Goal: Find specific page/section: Find specific page/section

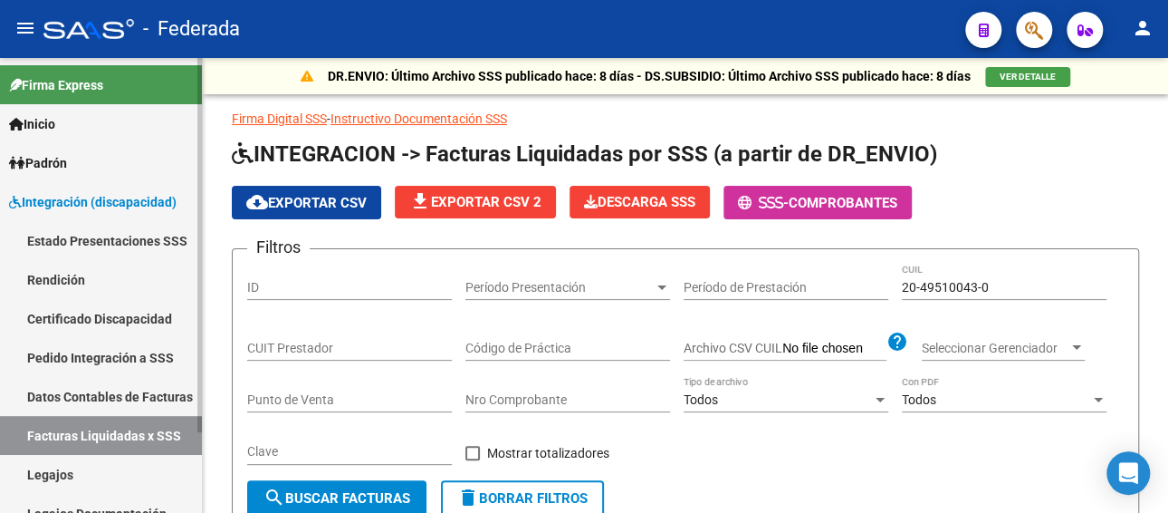
scroll to position [241, 0]
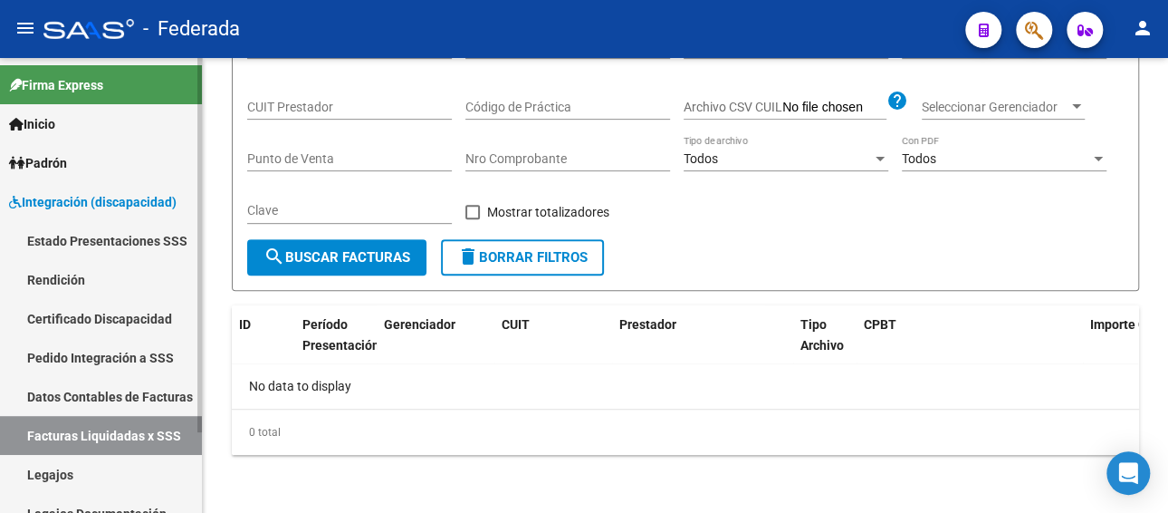
click at [54, 477] on link "Legajos" at bounding box center [101, 474] width 202 height 39
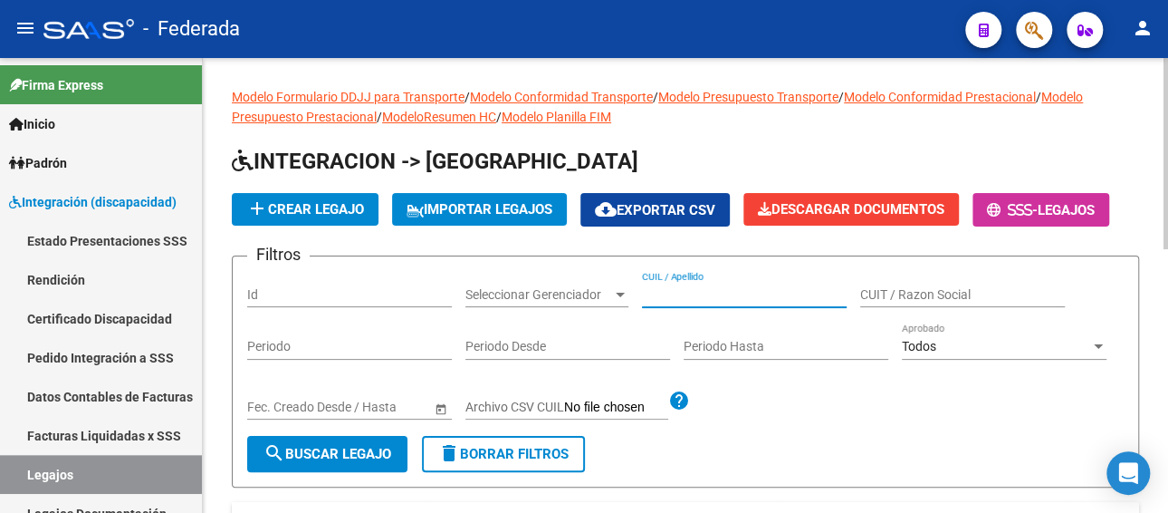
click at [714, 295] on input "CUIL / Apellido" at bounding box center [744, 294] width 205 height 15
paste input "[PERSON_NAME]"
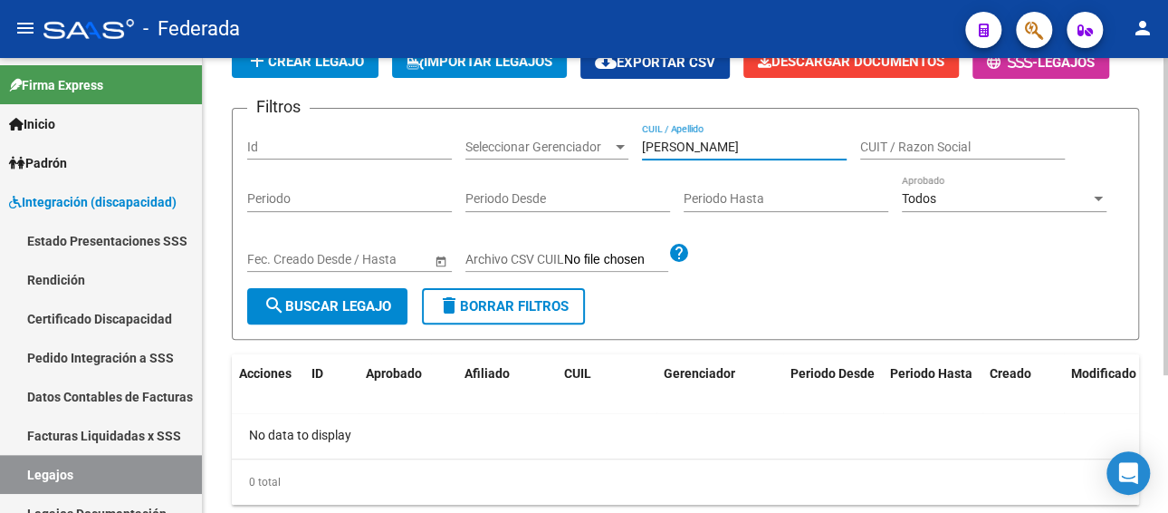
scroll to position [106, 0]
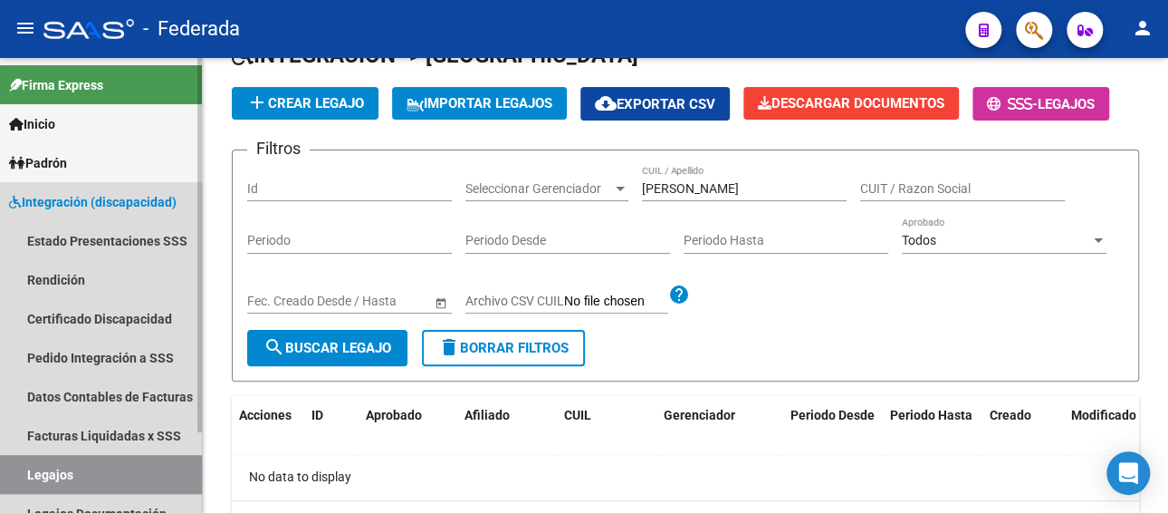
click at [88, 484] on link "Legajos" at bounding box center [101, 474] width 202 height 39
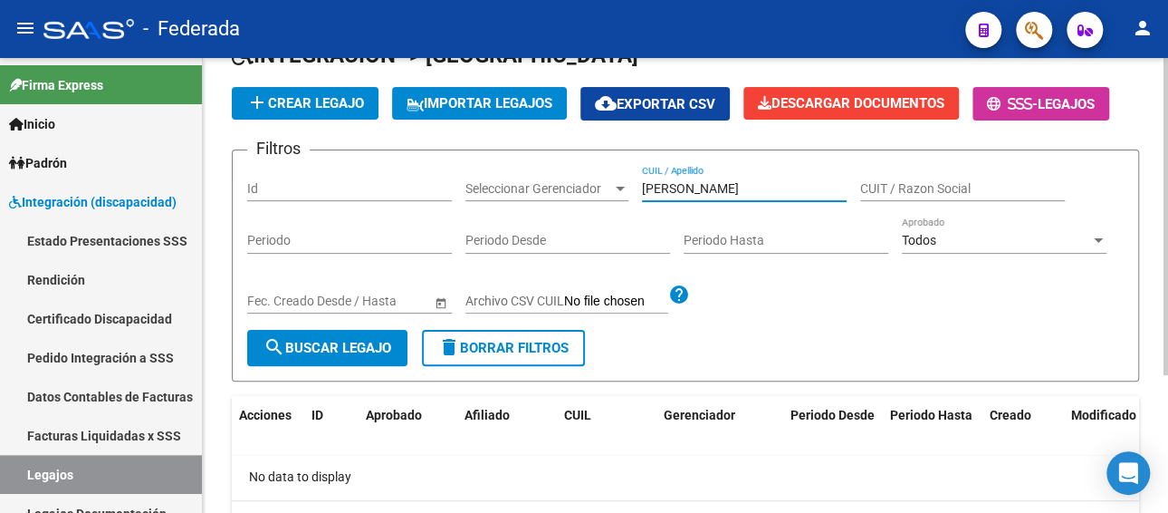
drag, startPoint x: 785, startPoint y: 186, endPoint x: 632, endPoint y: 189, distance: 153.1
click at [632, 189] on div "Filtros Id Seleccionar Gerenciador Seleccionar [PERSON_NAME] / Apellido CUIT / …" at bounding box center [685, 247] width 877 height 165
paste input "[PERSON_NAME]"
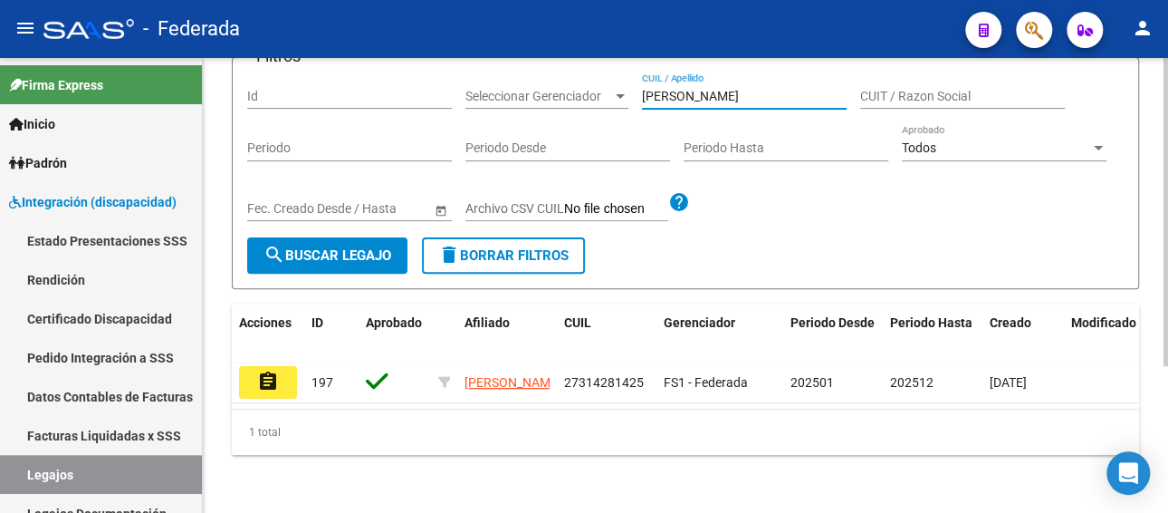
scroll to position [216, 0]
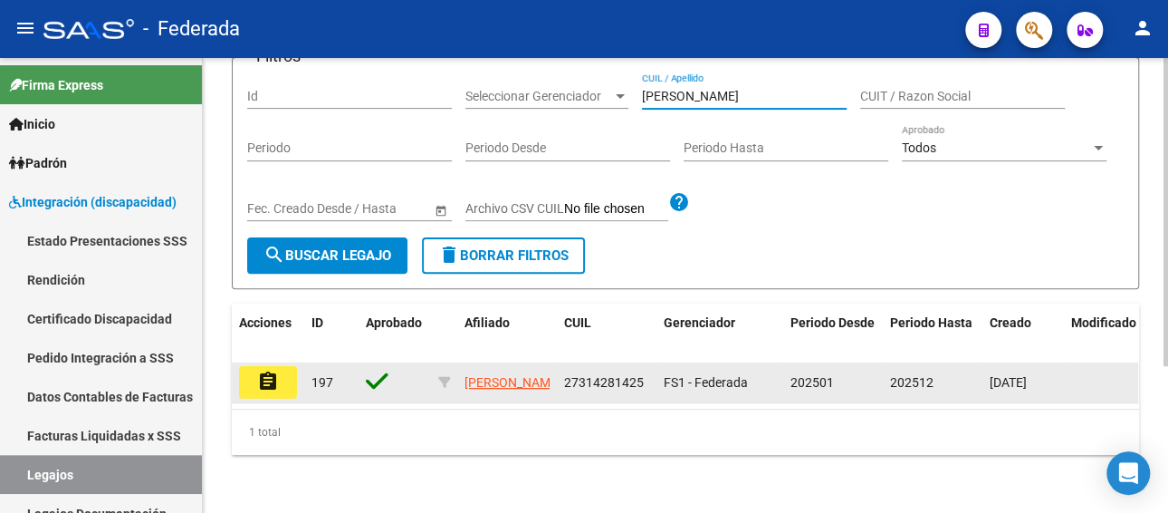
type input "[PERSON_NAME]"
drag, startPoint x: 647, startPoint y: 360, endPoint x: 558, endPoint y: 367, distance: 89.9
click at [558, 367] on datatable-body-cell "27314281425" at bounding box center [607, 382] width 100 height 40
copy span "27314281425"
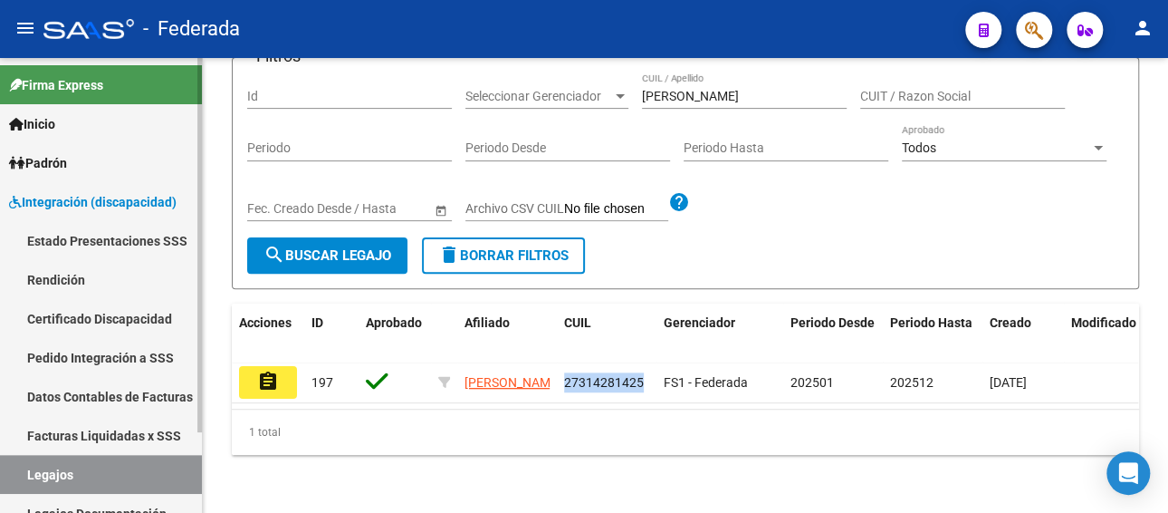
click at [125, 433] on link "Facturas Liquidadas x SSS" at bounding box center [101, 435] width 202 height 39
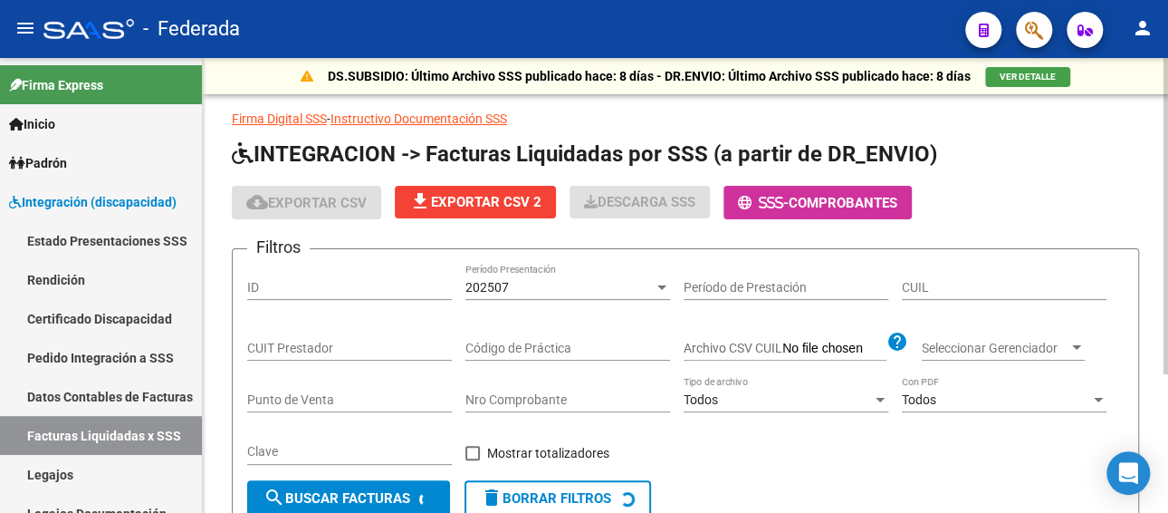
click at [590, 280] on div "202507" at bounding box center [559, 287] width 188 height 15
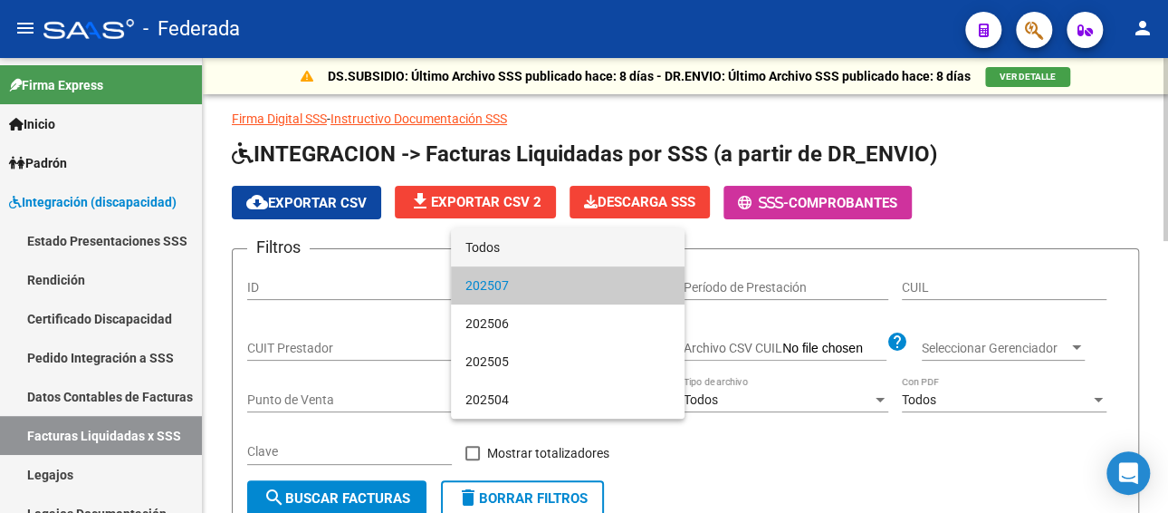
drag, startPoint x: 551, startPoint y: 245, endPoint x: 609, endPoint y: 260, distance: 59.7
click at [551, 245] on span "Todos" at bounding box center [567, 247] width 205 height 38
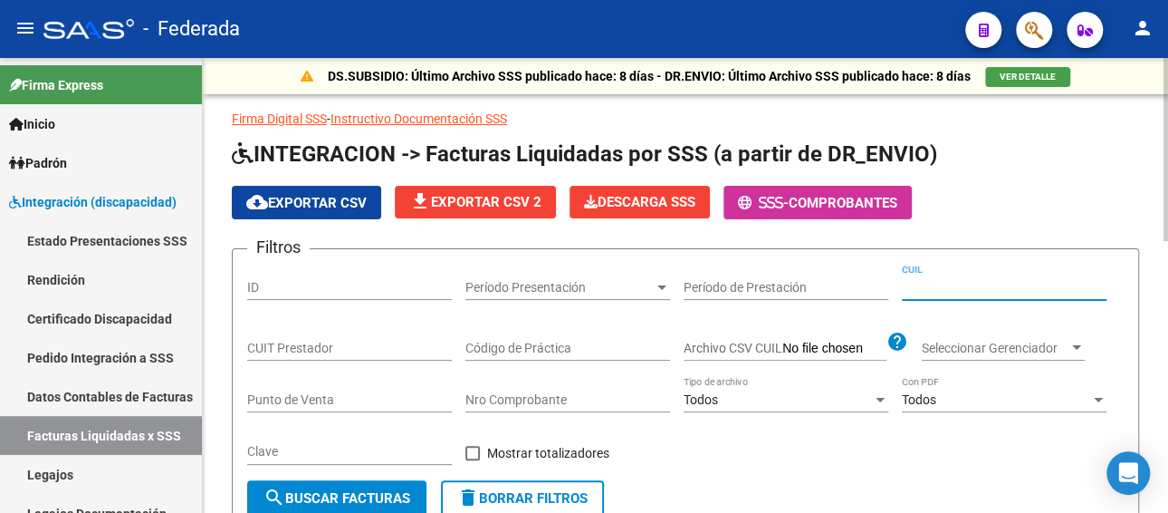
click at [971, 286] on input "CUIL" at bounding box center [1004, 287] width 205 height 15
paste input "27-31428142-5"
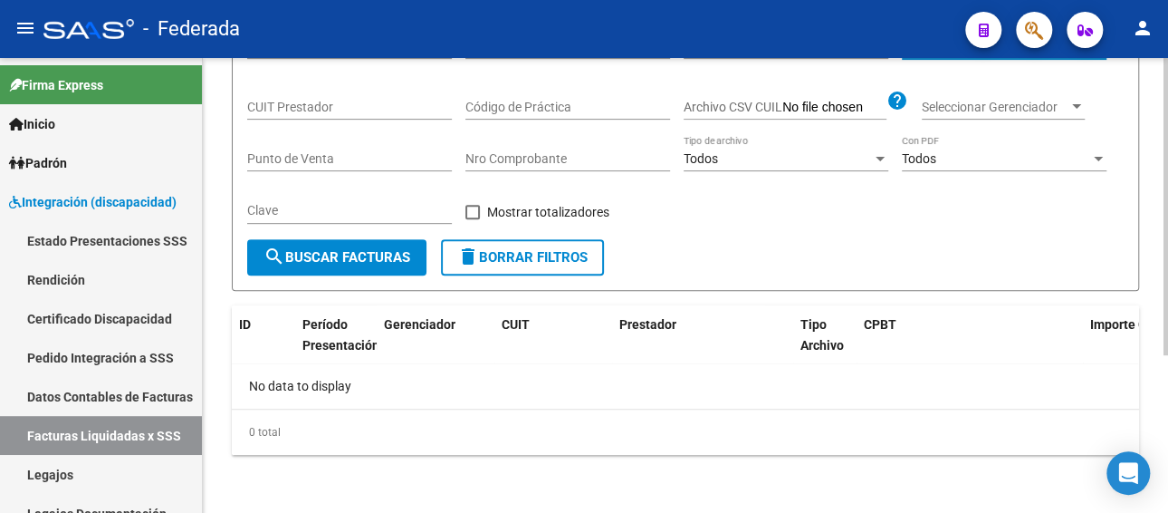
scroll to position [150, 0]
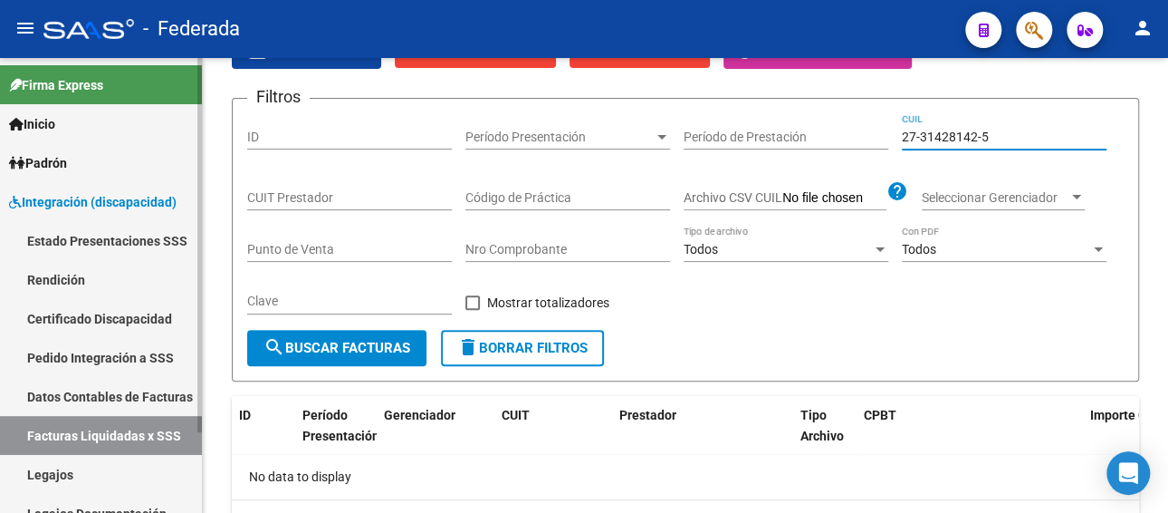
type input "27-31428142-5"
click at [113, 358] on link "Pedido Integración a SSS" at bounding box center [101, 357] width 202 height 39
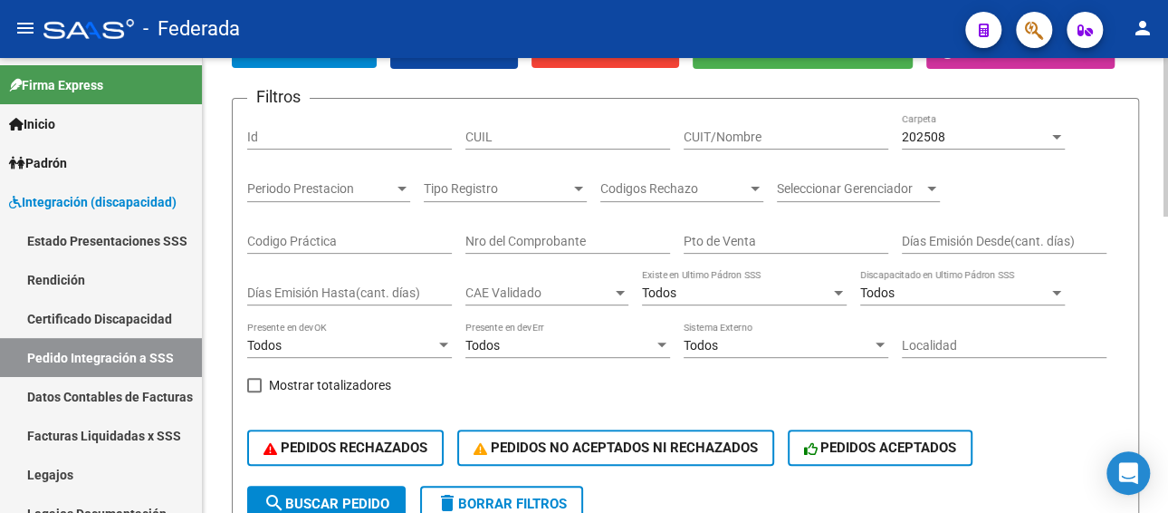
click at [937, 146] on div "202508 Carpeta" at bounding box center [983, 131] width 163 height 36
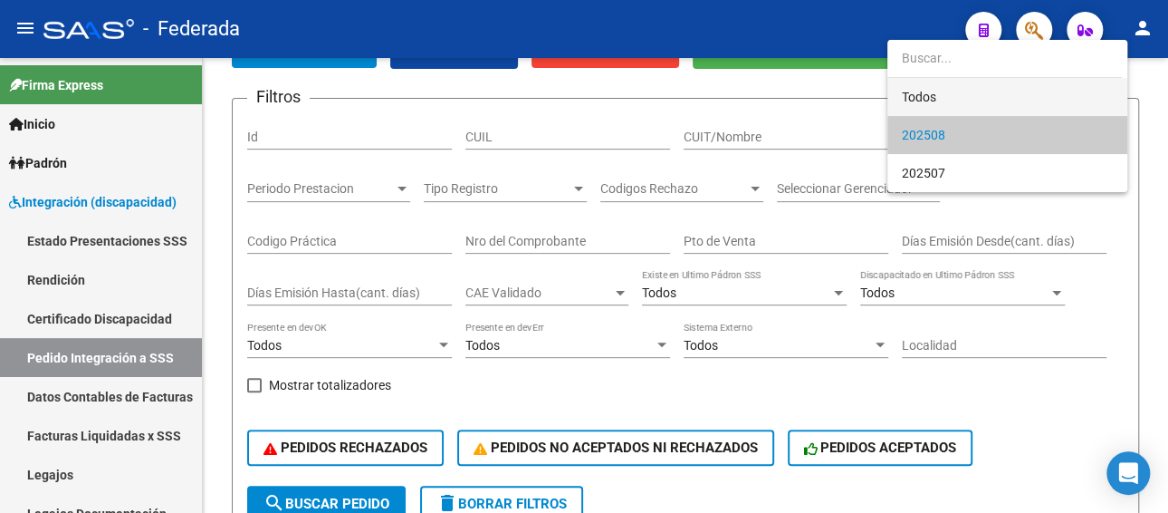
click at [932, 96] on span "Todos" at bounding box center [1007, 97] width 211 height 38
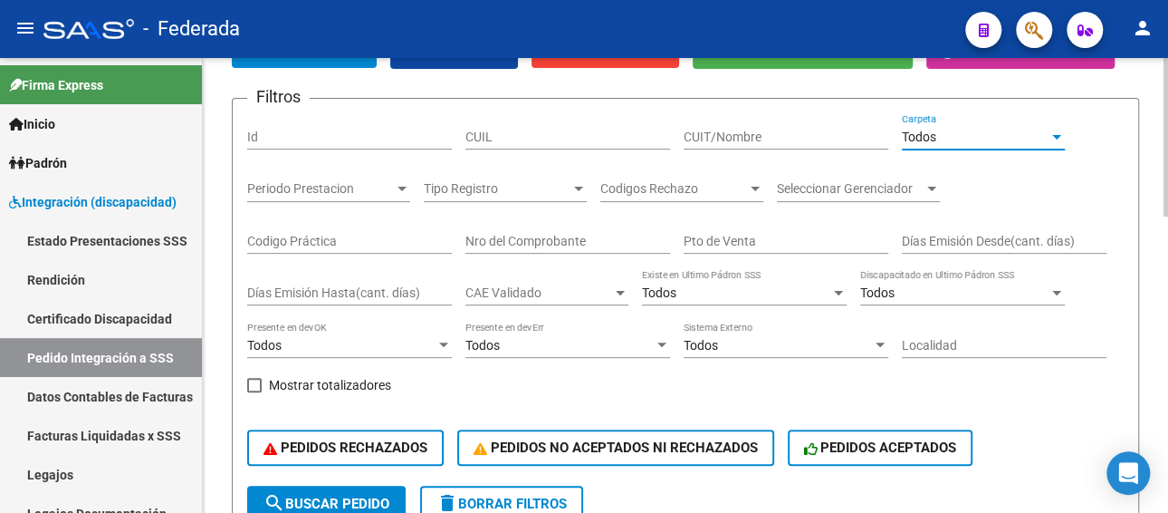
click at [604, 137] on input "CUIL" at bounding box center [567, 136] width 205 height 15
paste input "27314281425"
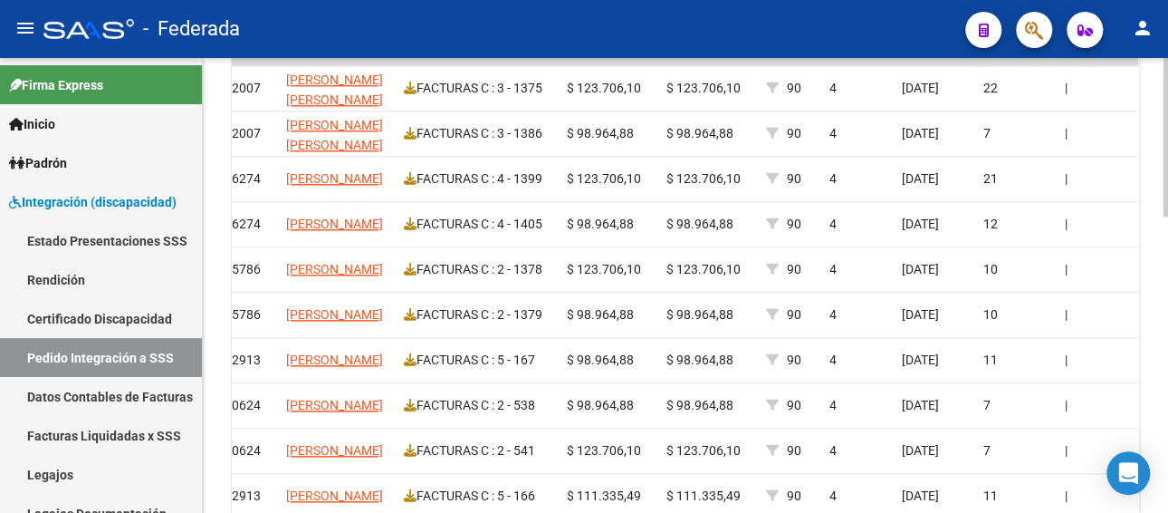
scroll to position [694, 0]
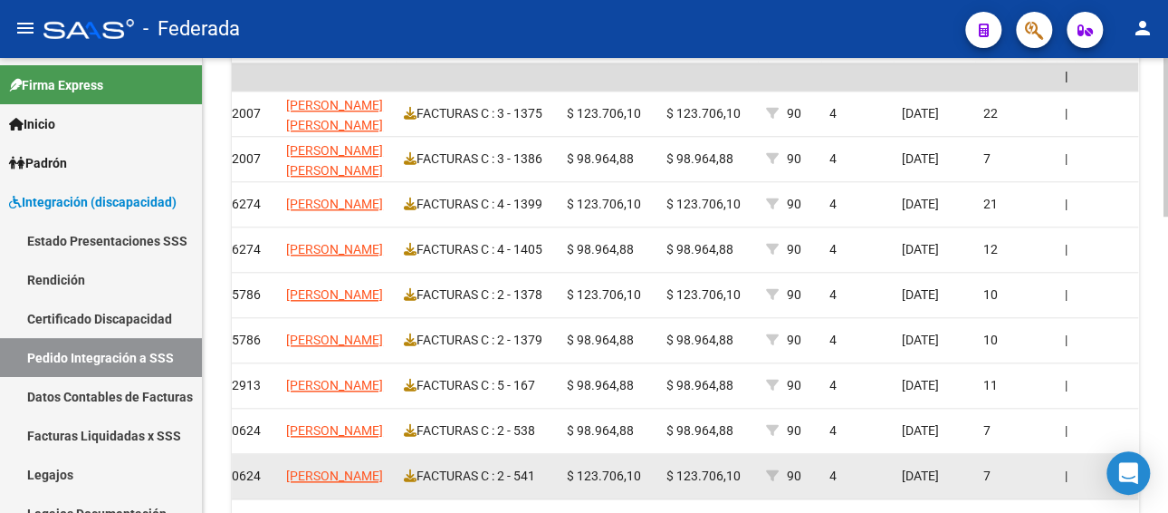
type input "27314281425"
click at [754, 493] on datatable-body-cell "$ 123.706,10" at bounding box center [709, 476] width 100 height 44
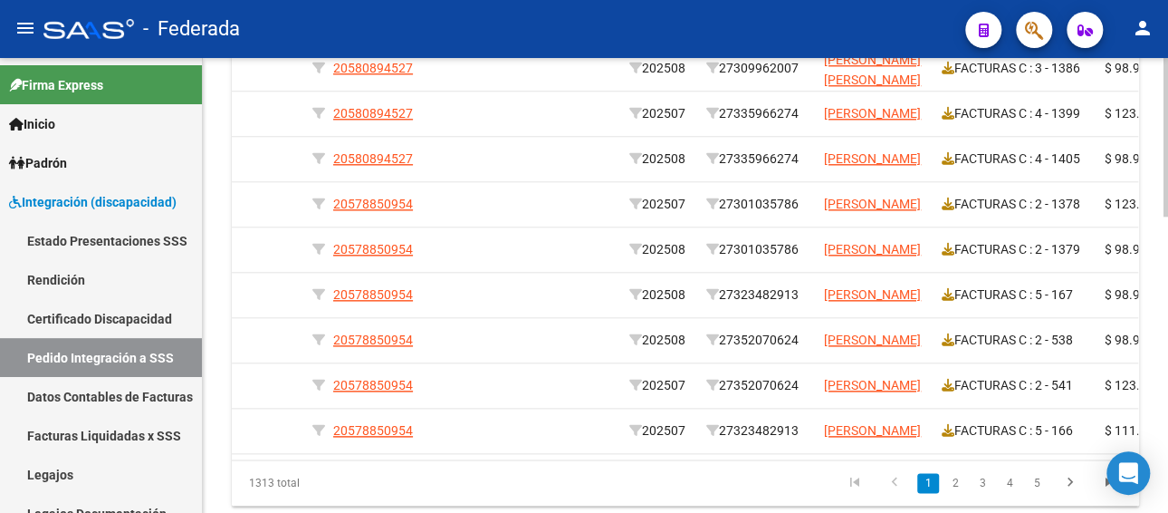
scroll to position [0, 445]
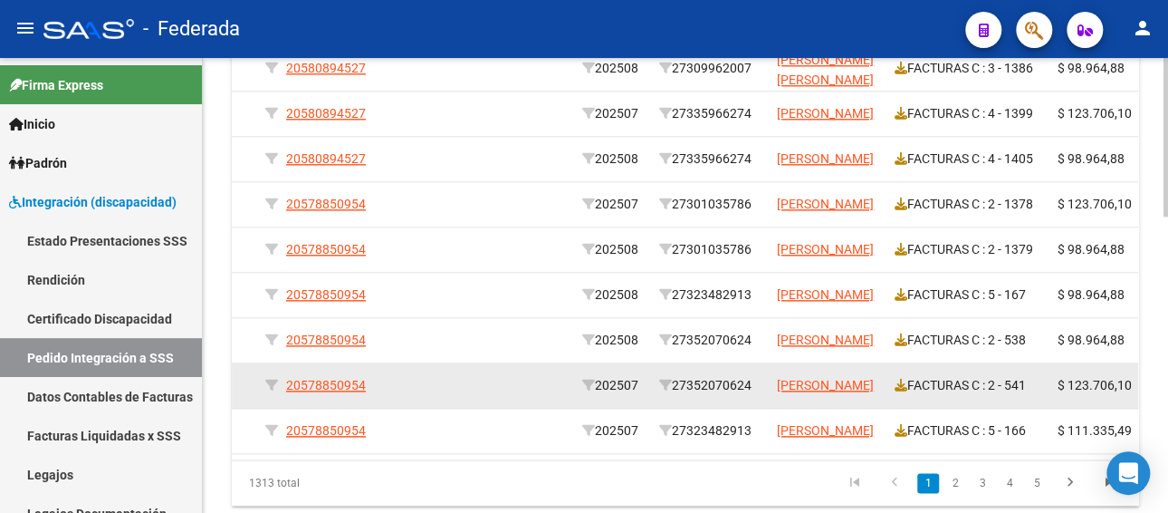
drag, startPoint x: 607, startPoint y: 487, endPoint x: 484, endPoint y: 383, distance: 160.6
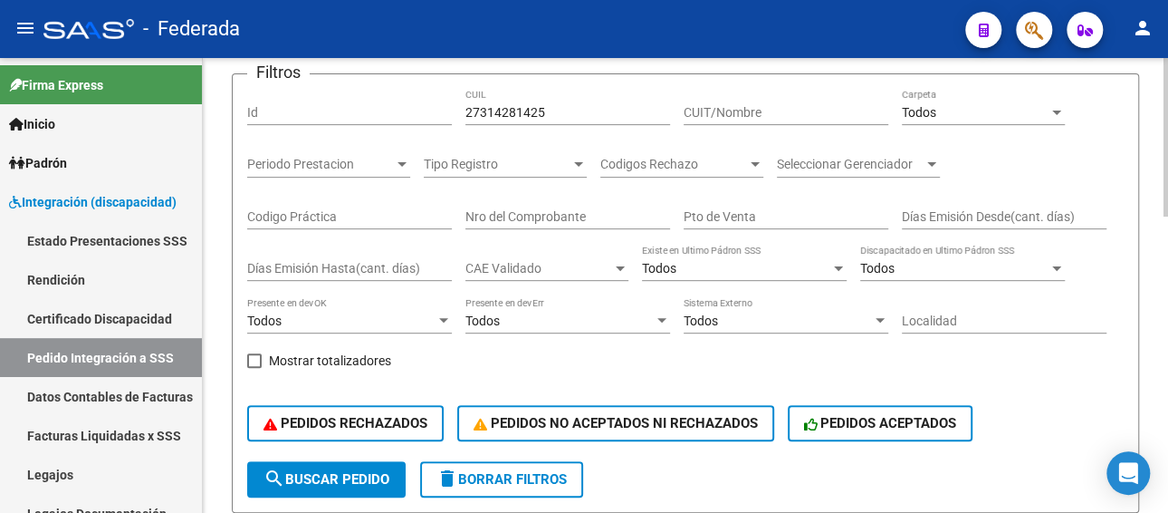
scroll to position [0, 0]
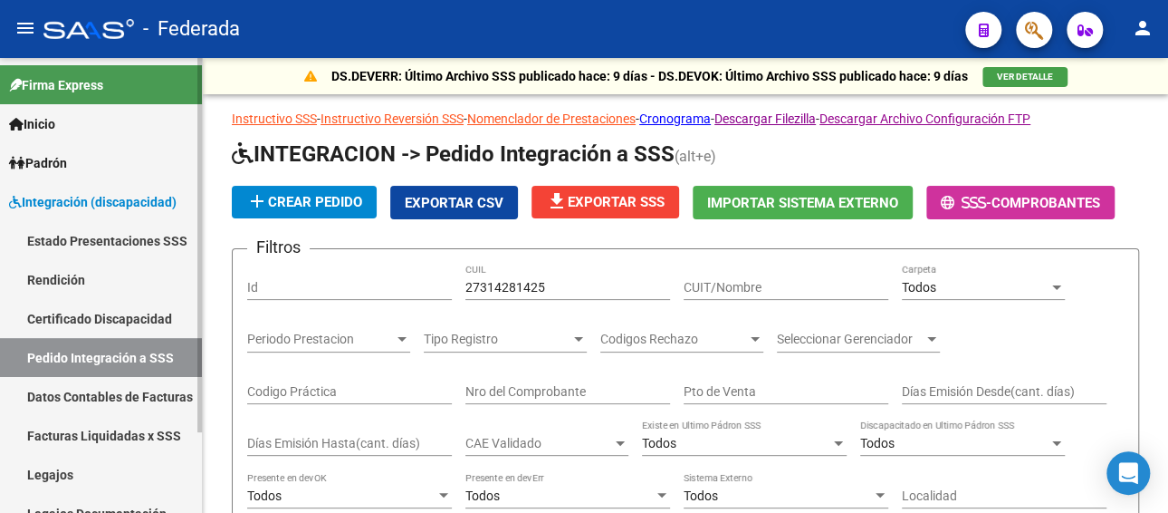
click at [67, 459] on link "Legajos" at bounding box center [101, 474] width 202 height 39
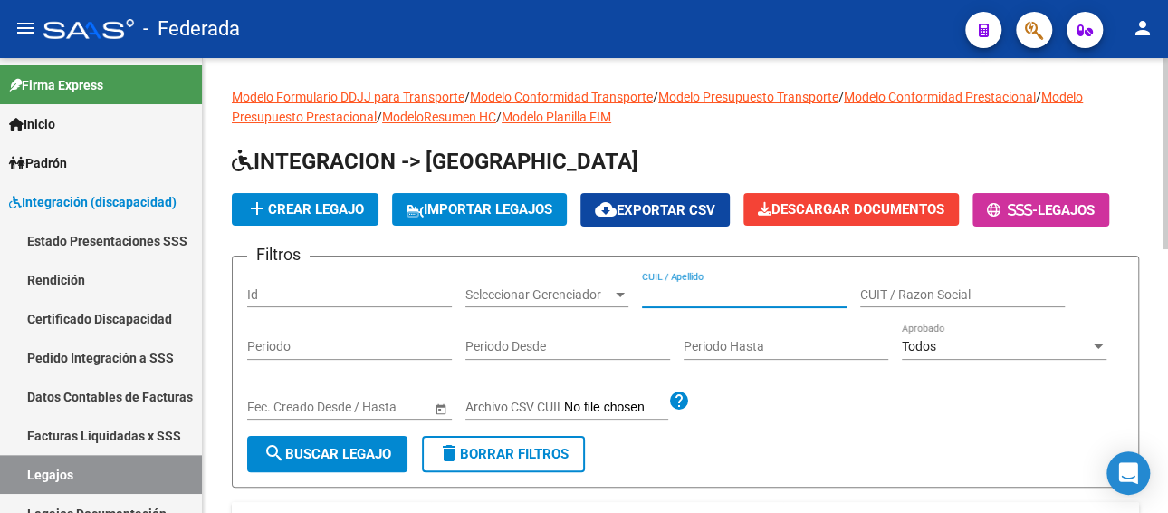
click at [730, 288] on input "CUIL / Apellido" at bounding box center [744, 294] width 205 height 15
paste input "[PERSON_NAME]"
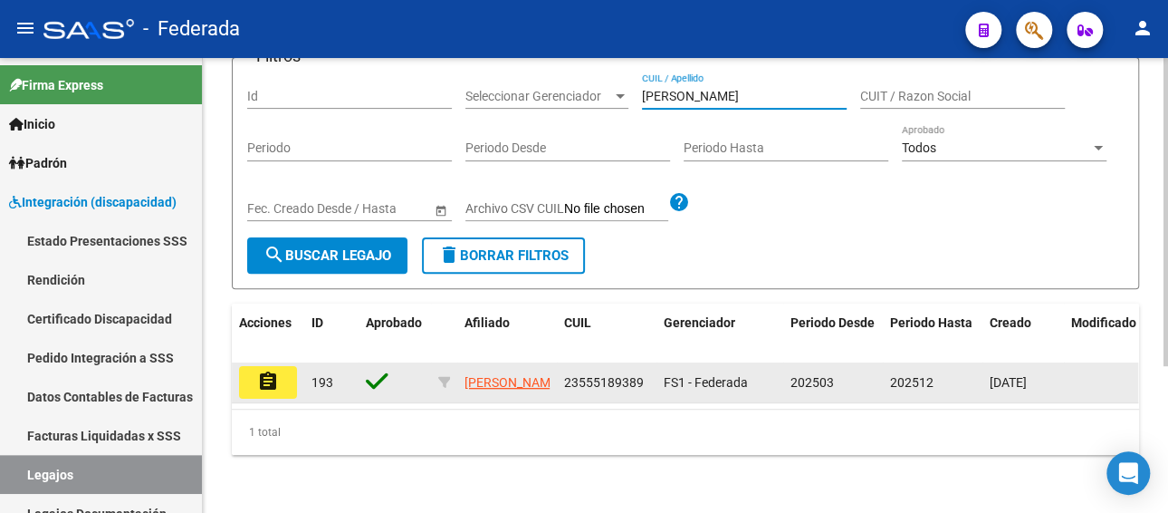
type input "[PERSON_NAME]"
drag, startPoint x: 641, startPoint y: 365, endPoint x: 557, endPoint y: 367, distance: 84.2
click at [557, 367] on datatable-body-cell "23555189389" at bounding box center [607, 382] width 100 height 40
copy span "23555189389"
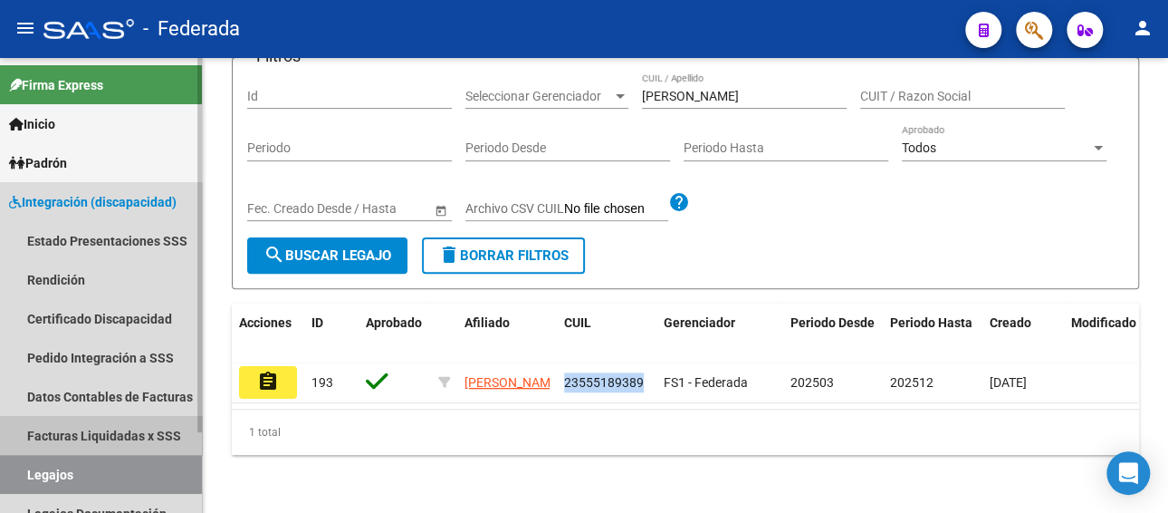
click at [152, 426] on link "Facturas Liquidadas x SSS" at bounding box center [101, 435] width 202 height 39
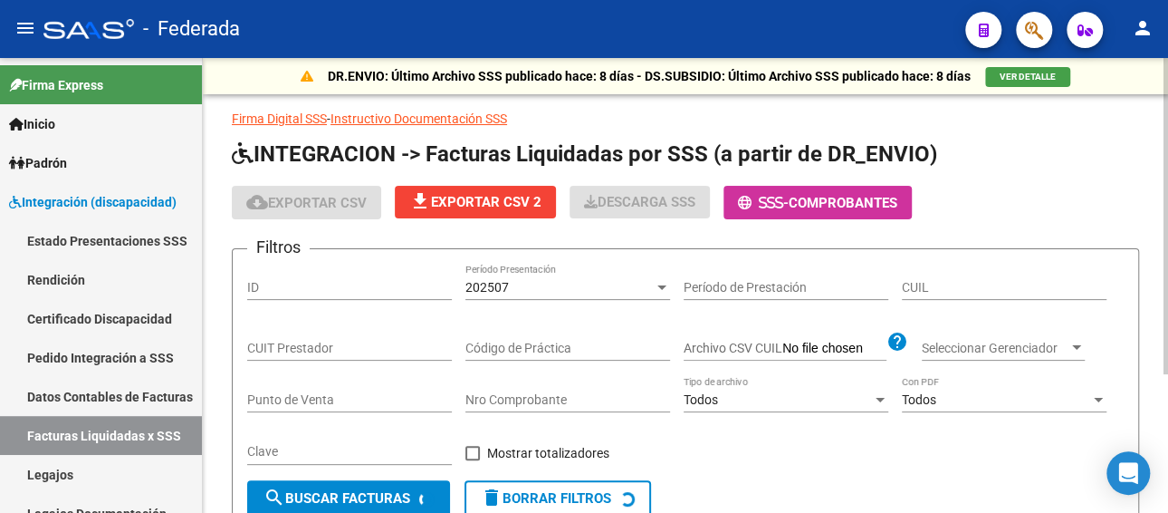
click at [526, 291] on div "202507" at bounding box center [559, 287] width 188 height 15
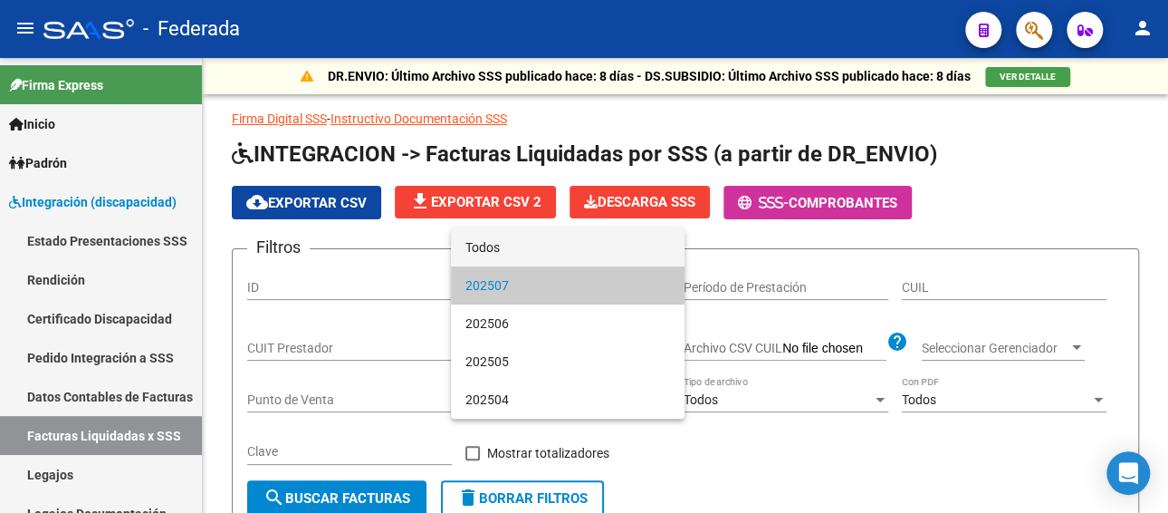
click at [524, 244] on span "Todos" at bounding box center [567, 247] width 205 height 38
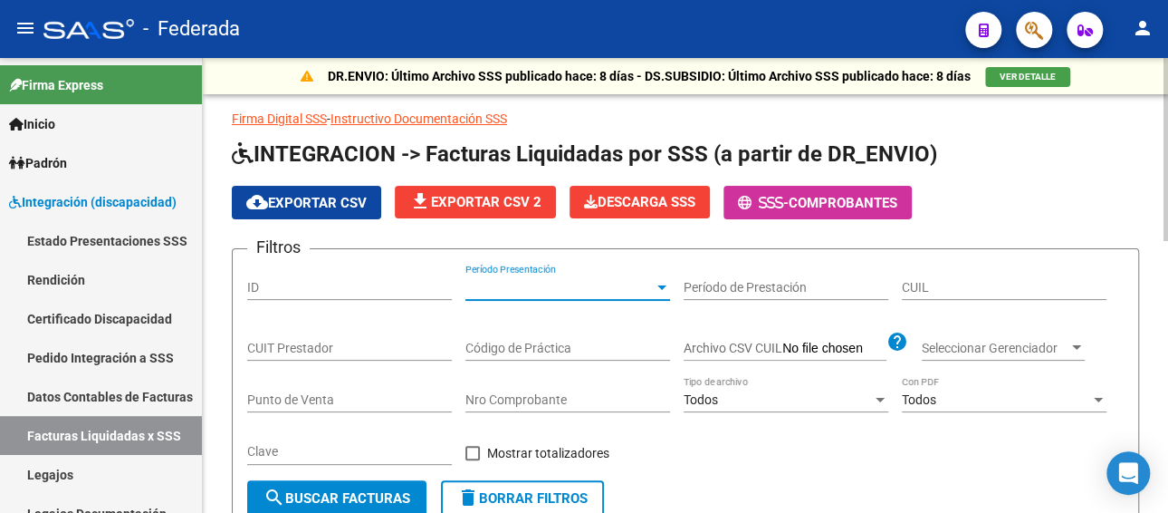
click at [946, 286] on input "CUIL" at bounding box center [1004, 287] width 205 height 15
paste input "23-55518938-9"
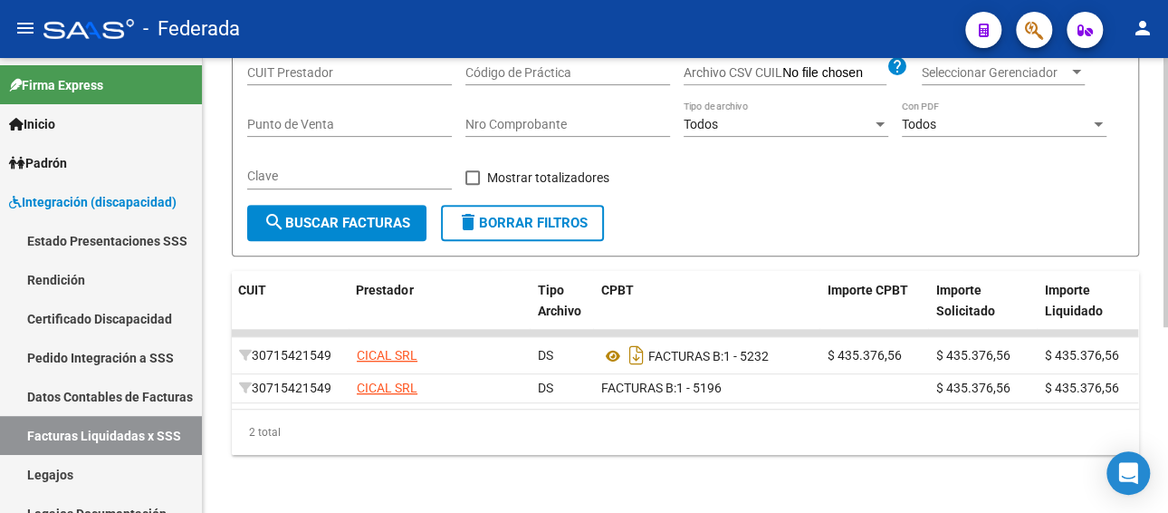
scroll to position [0, 272]
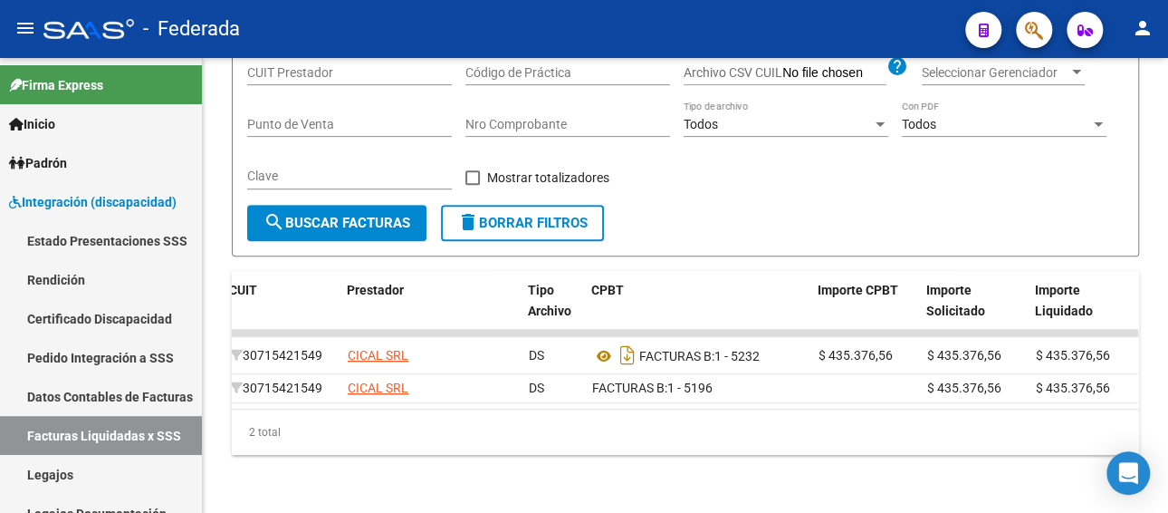
type input "23-55518938-9"
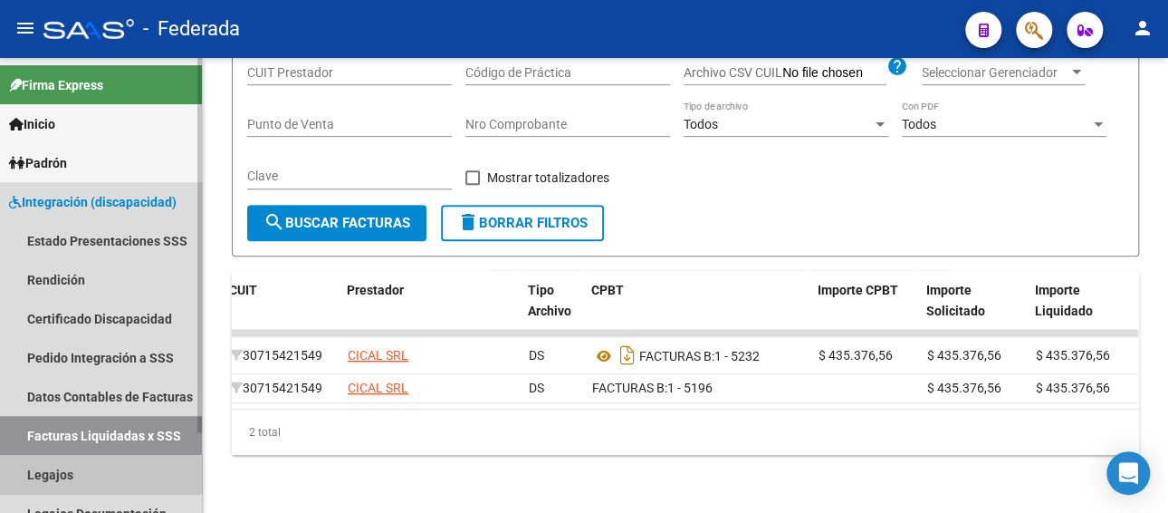
click at [91, 469] on link "Legajos" at bounding box center [101, 474] width 202 height 39
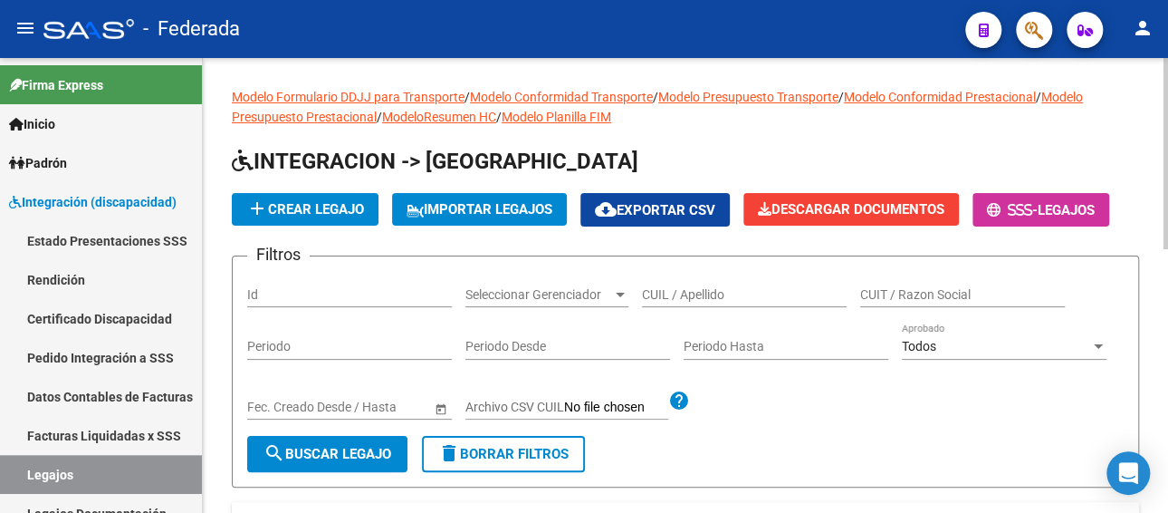
click at [710, 294] on input "CUIL / Apellido" at bounding box center [744, 294] width 205 height 15
paste input "[PERSON_NAME]"
type input "[PERSON_NAME]"
click at [335, 455] on span "search Buscar Legajo" at bounding box center [328, 454] width 128 height 16
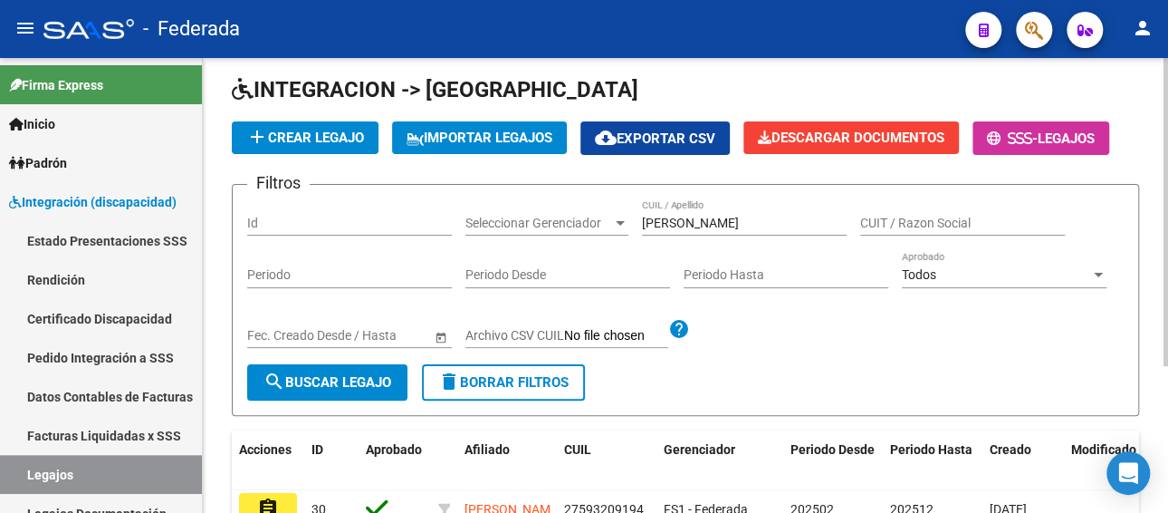
scroll to position [181, 0]
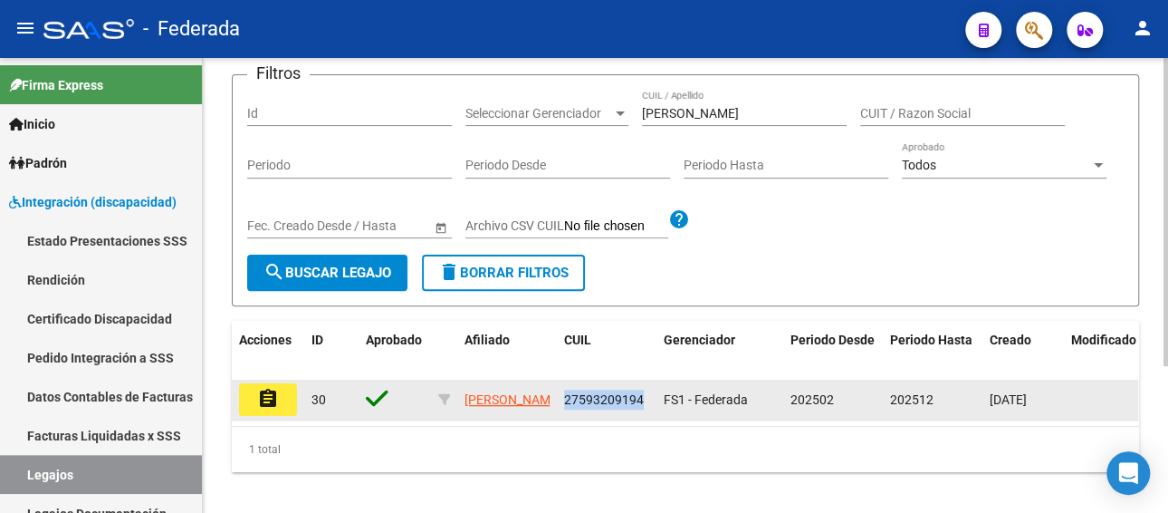
drag, startPoint x: 647, startPoint y: 401, endPoint x: 557, endPoint y: 399, distance: 89.7
click at [557, 399] on datatable-body-cell "27593209194" at bounding box center [607, 399] width 100 height 40
copy span "27593209194"
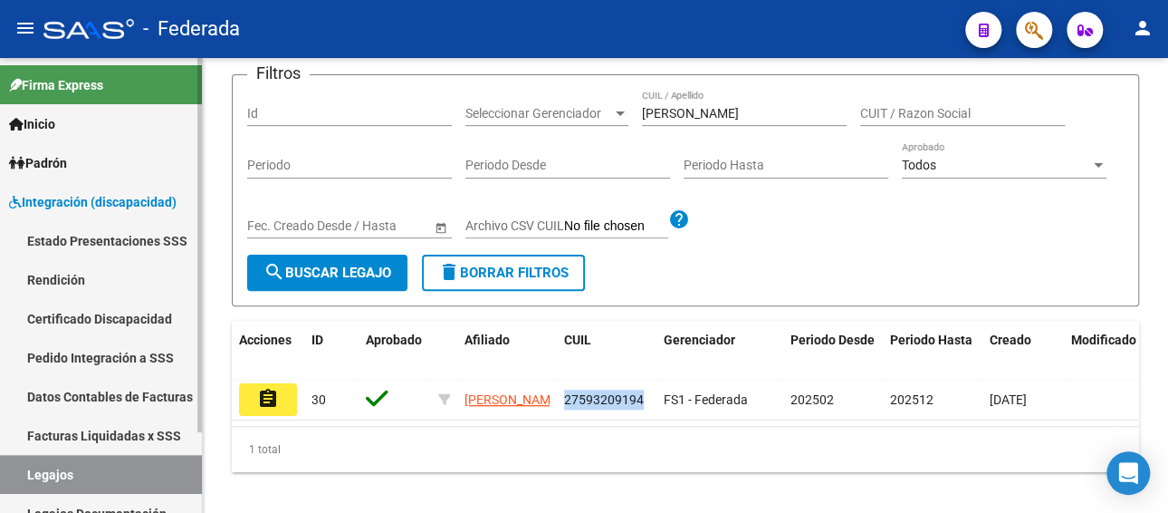
click at [115, 439] on link "Facturas Liquidadas x SSS" at bounding box center [101, 435] width 202 height 39
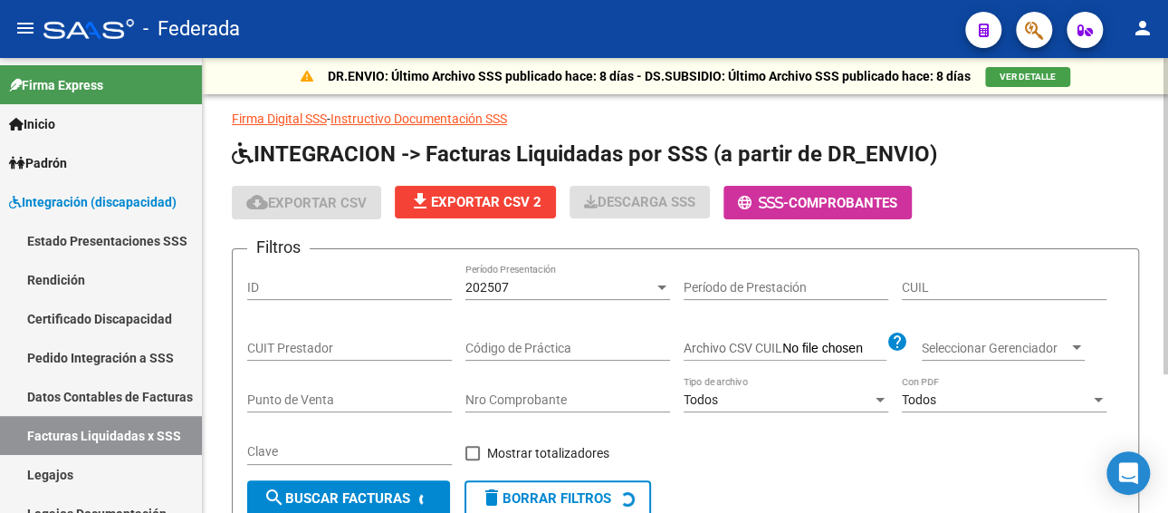
click at [551, 273] on div "202507 Período Presentación" at bounding box center [567, 282] width 205 height 36
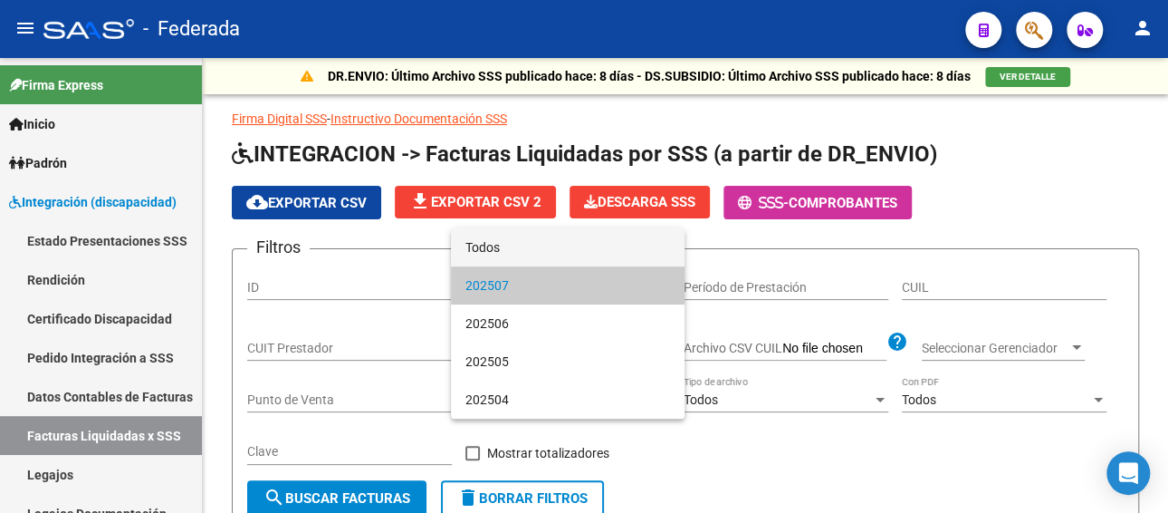
drag, startPoint x: 510, startPoint y: 248, endPoint x: 896, endPoint y: 267, distance: 387.1
click at [511, 249] on span "Todos" at bounding box center [567, 247] width 205 height 38
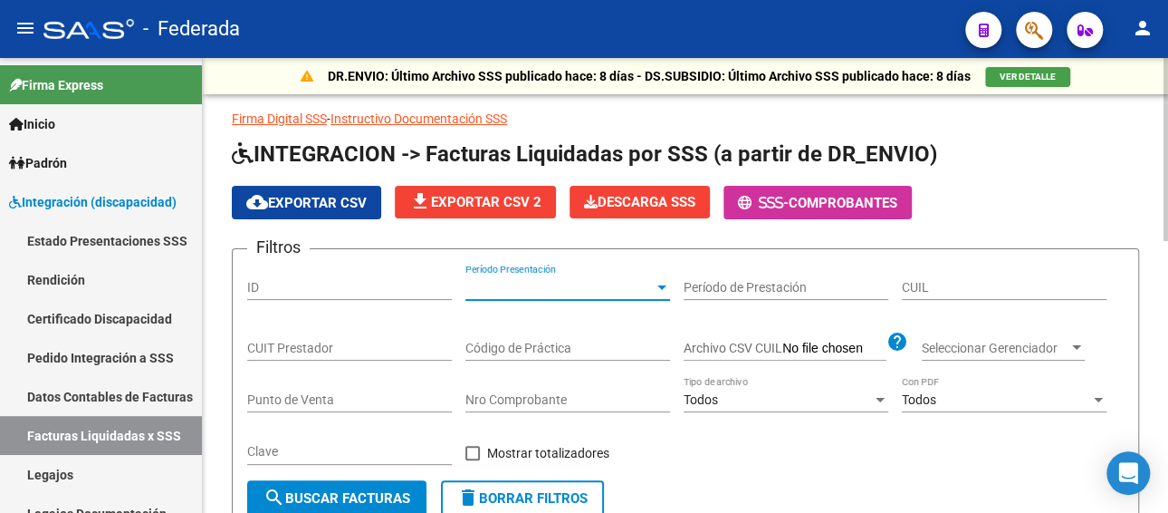
click at [984, 281] on input "CUIL" at bounding box center [1004, 287] width 205 height 15
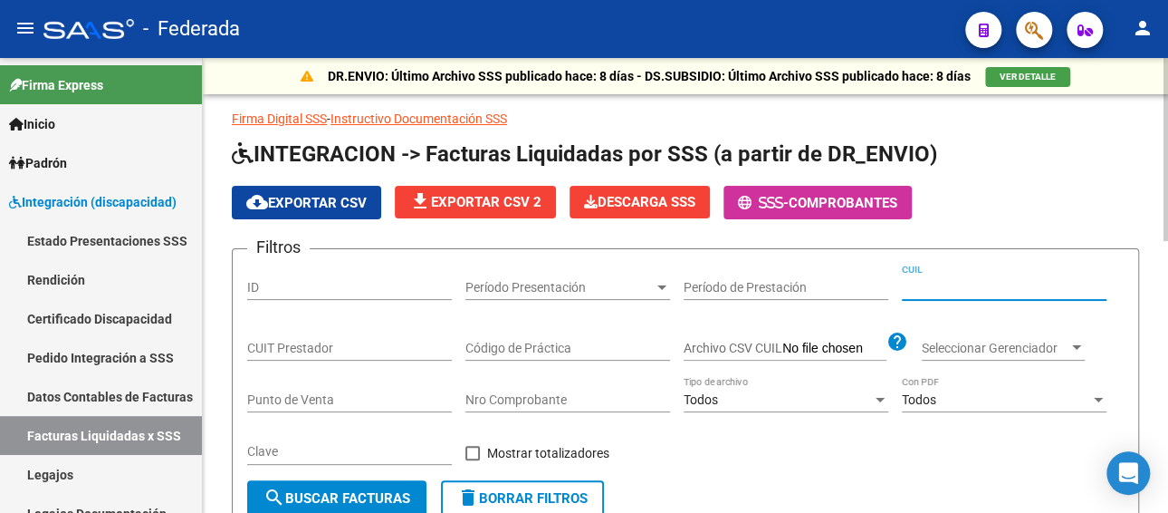
paste input "27-59320919-4"
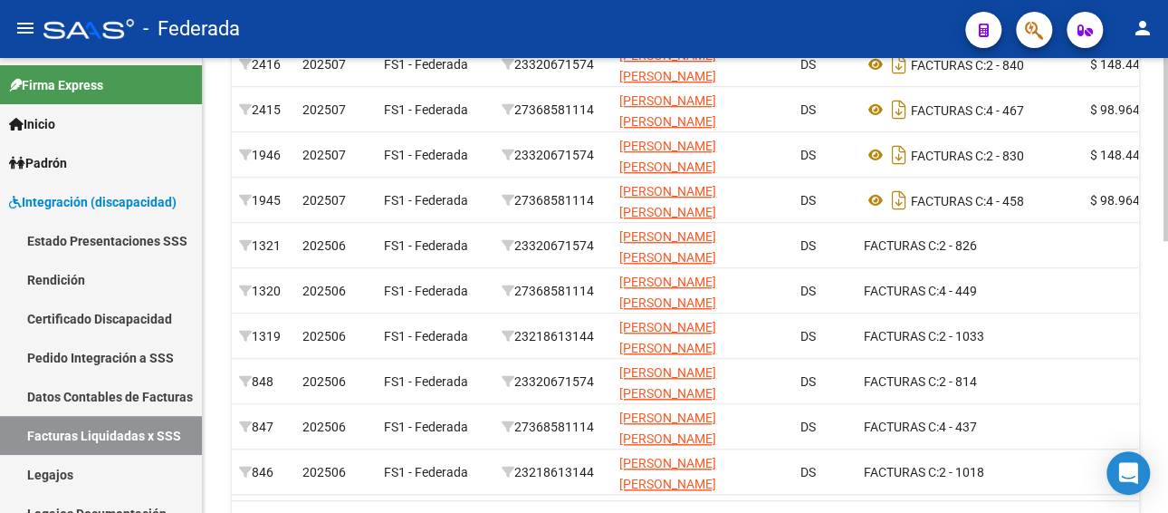
scroll to position [543, 0]
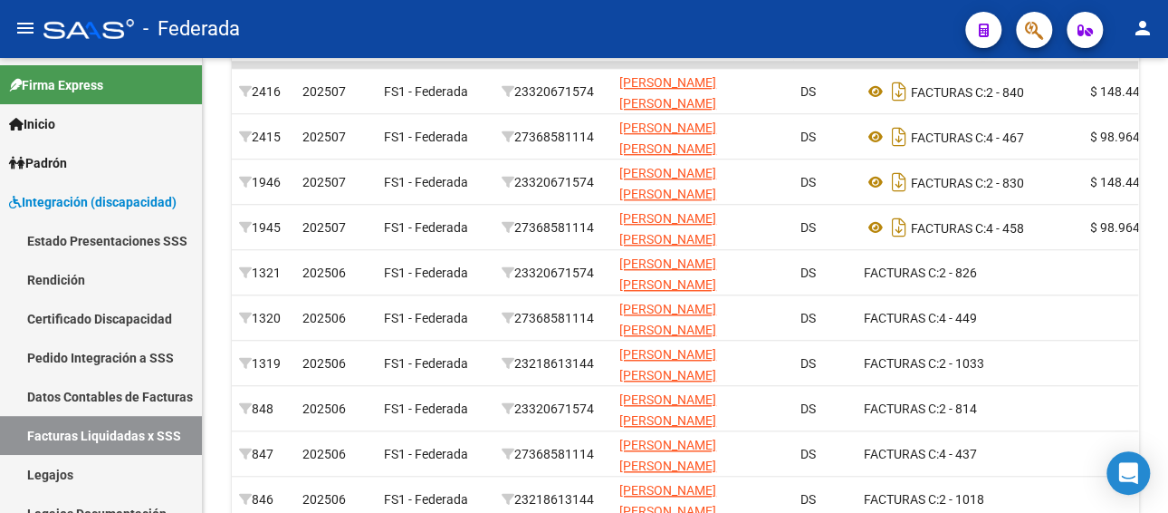
type input "27-59320919-4"
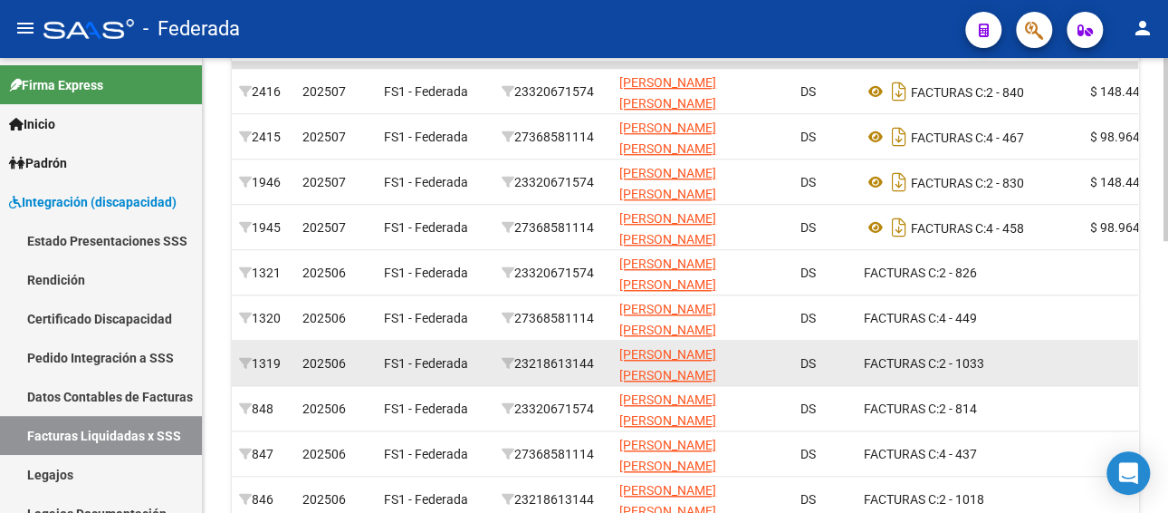
scroll to position [453, 0]
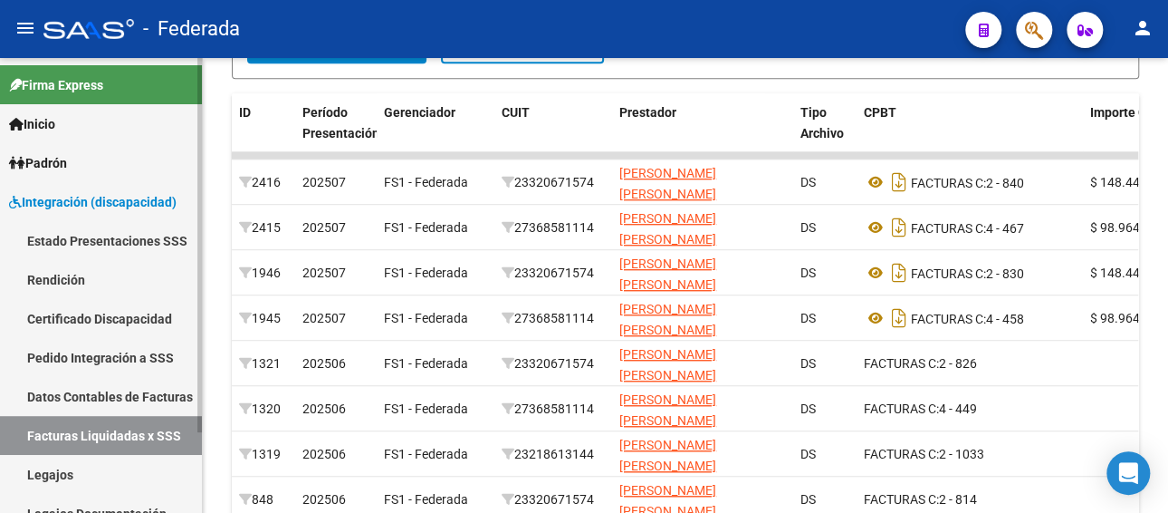
click at [118, 465] on link "Legajos" at bounding box center [101, 474] width 202 height 39
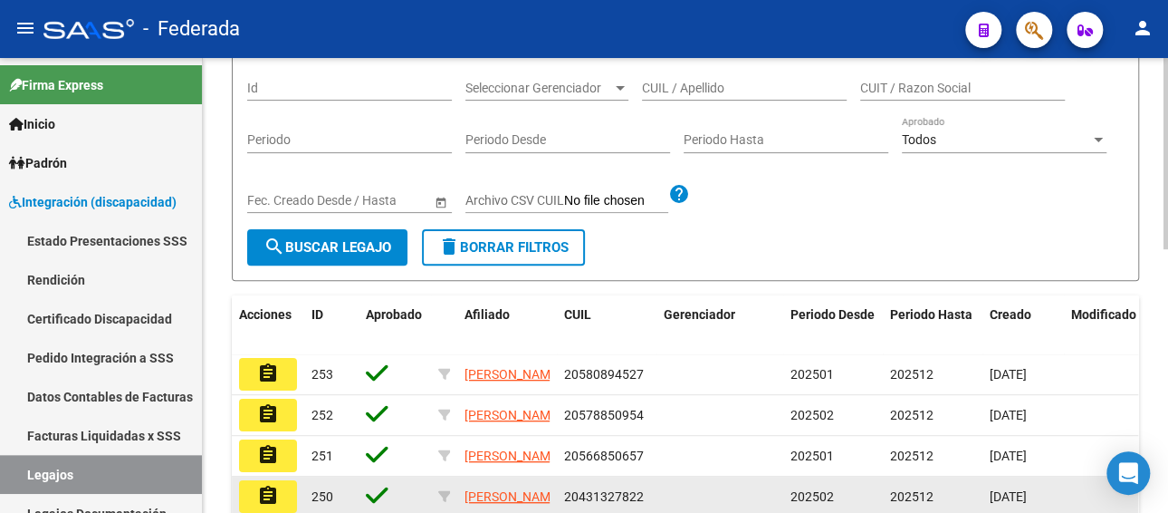
scroll to position [181, 0]
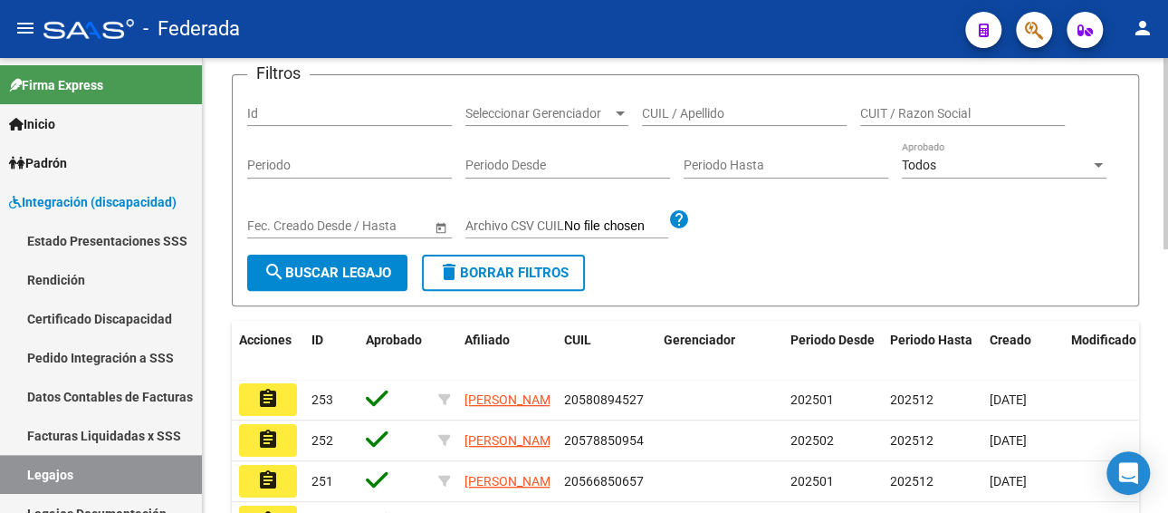
click at [747, 103] on div "CUIL / Apellido" at bounding box center [744, 108] width 205 height 36
paste input "DE LOS [PERSON_NAME]"
click at [348, 278] on span "search Buscar Legajo" at bounding box center [328, 272] width 128 height 16
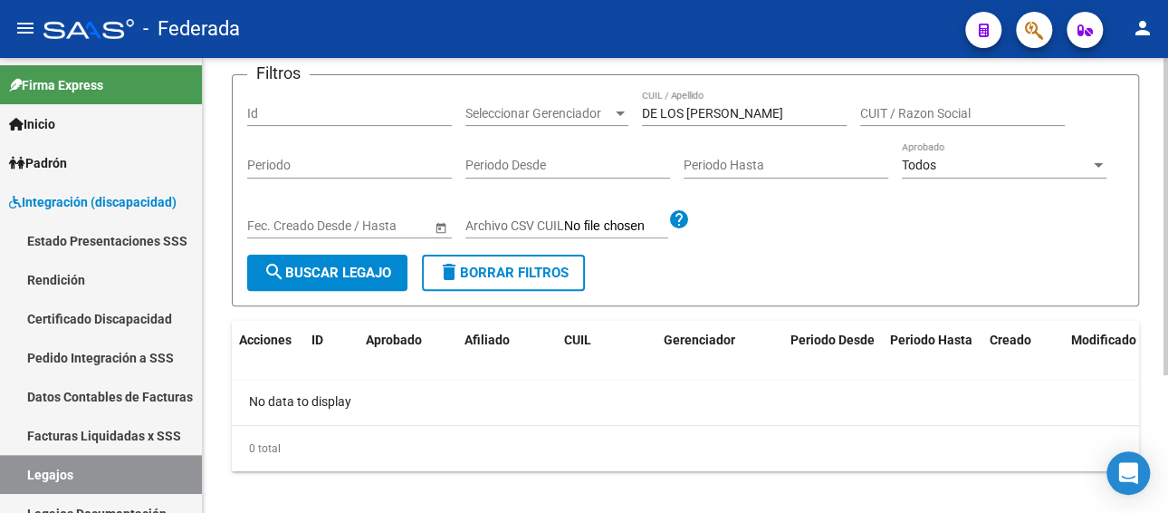
click at [802, 116] on input "DE LOS [PERSON_NAME]" at bounding box center [744, 113] width 205 height 15
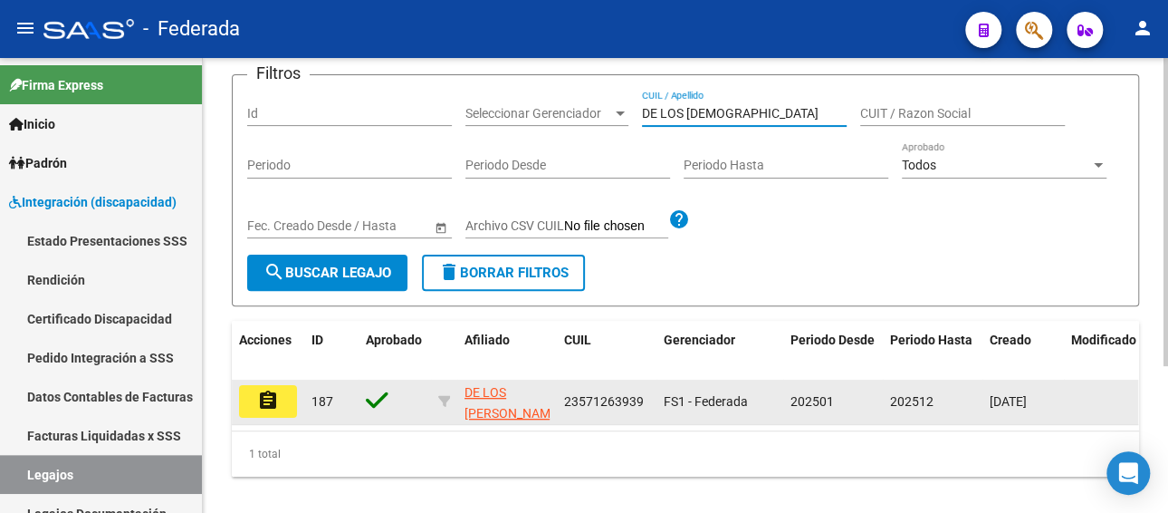
type input "DE LOS [DEMOGRAPHIC_DATA]"
drag, startPoint x: 642, startPoint y: 401, endPoint x: 553, endPoint y: 402, distance: 88.7
click at [553, 402] on div "assignment 187 DE LOS [PERSON_NAME] 23571263939 FS1 - Federada 202501 202512 [D…" at bounding box center [847, 401] width 1231 height 45
copy div "23571263939"
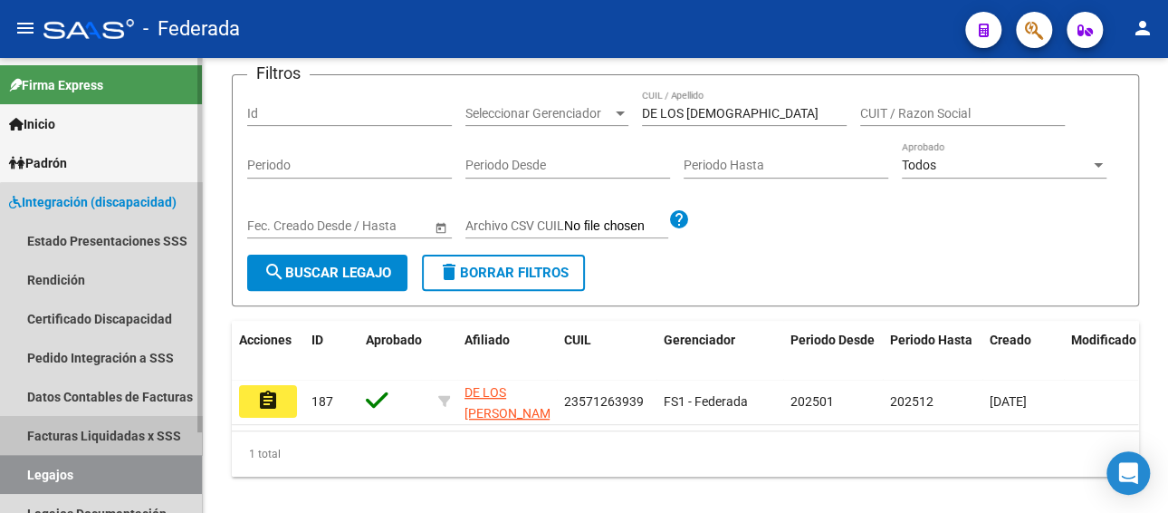
click at [144, 433] on link "Facturas Liquidadas x SSS" at bounding box center [101, 435] width 202 height 39
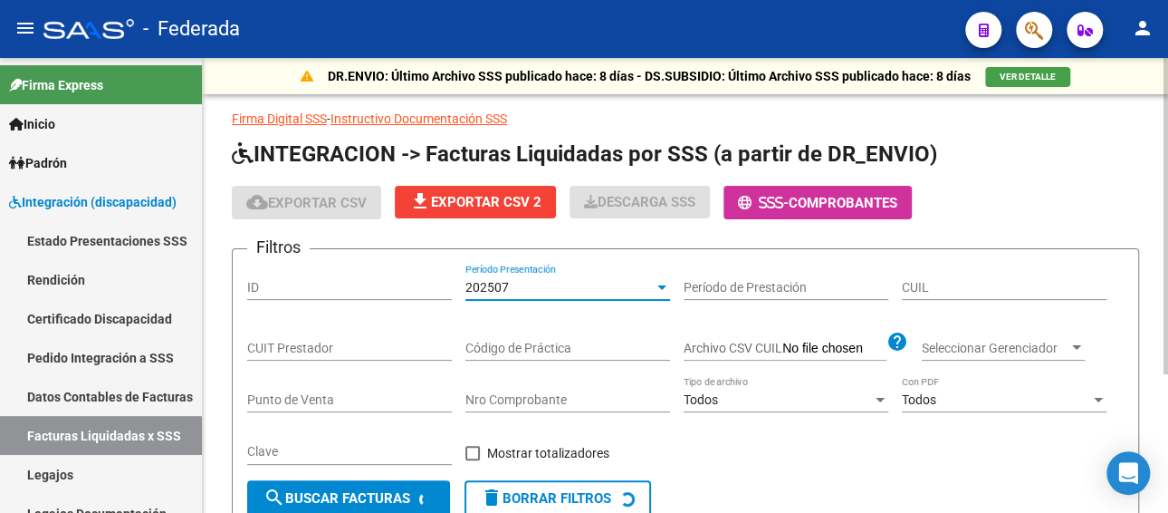
click at [570, 291] on div "202507" at bounding box center [559, 287] width 188 height 15
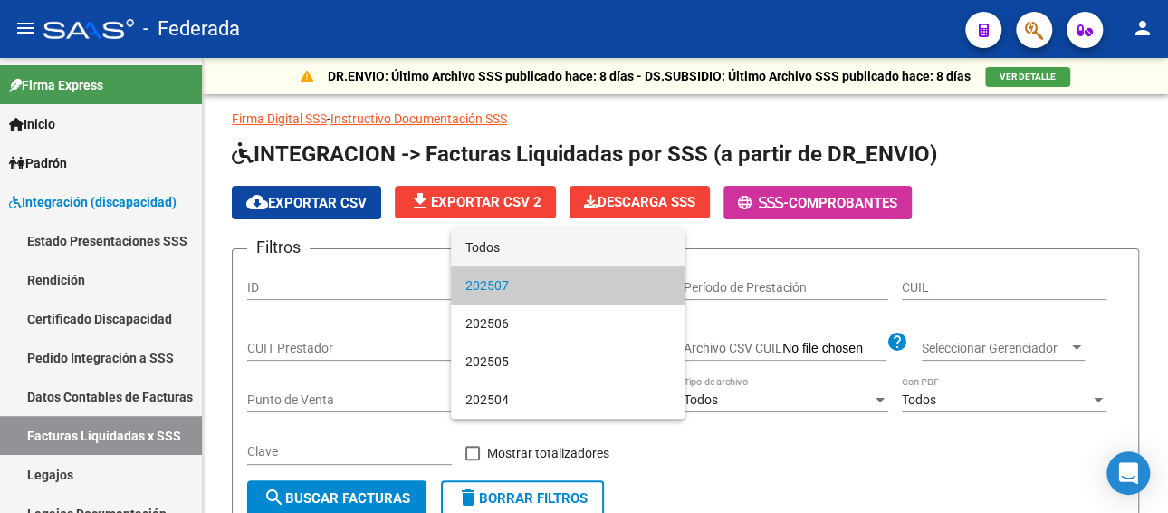
click at [549, 253] on span "Todos" at bounding box center [567, 247] width 205 height 38
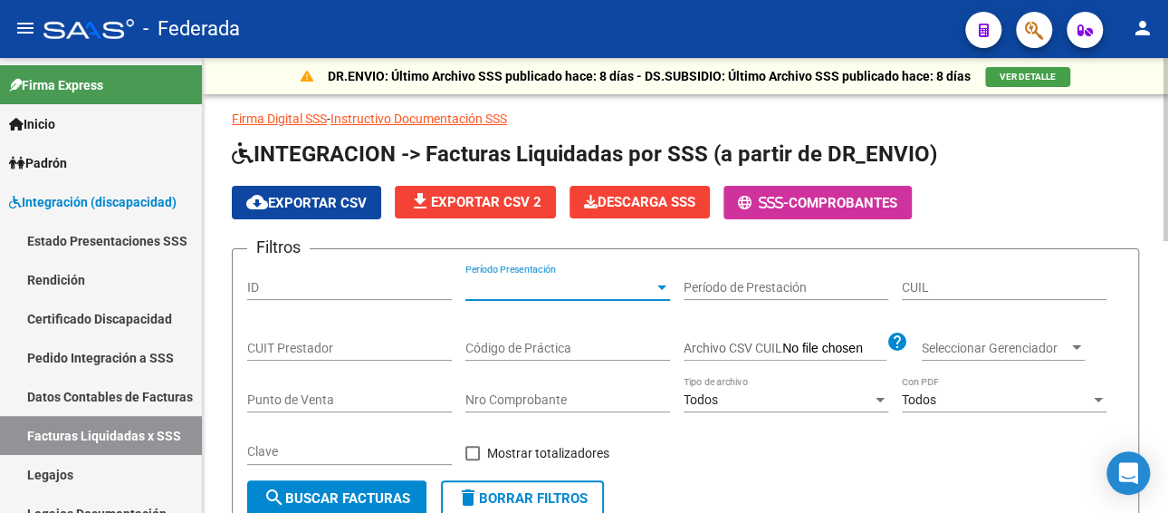
click at [940, 289] on input "CUIL" at bounding box center [1004, 287] width 205 height 15
paste input "23-57126393-9"
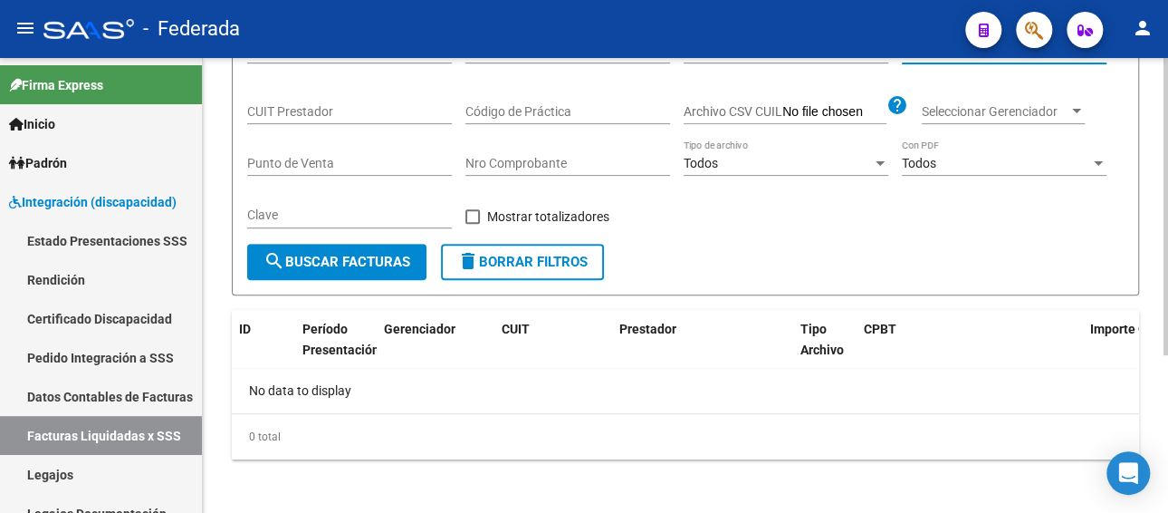
scroll to position [241, 0]
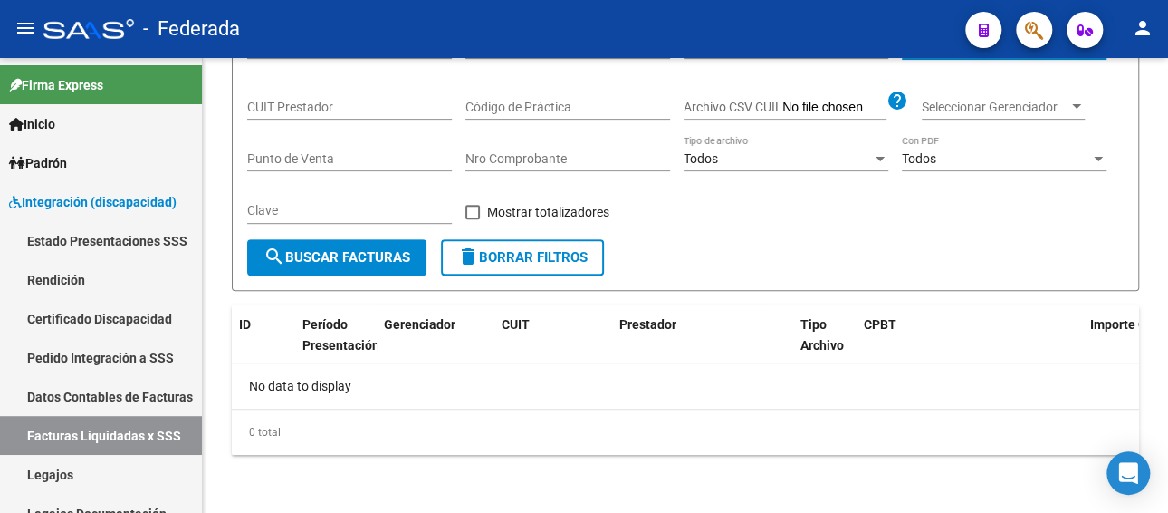
type input "23-57126393-9"
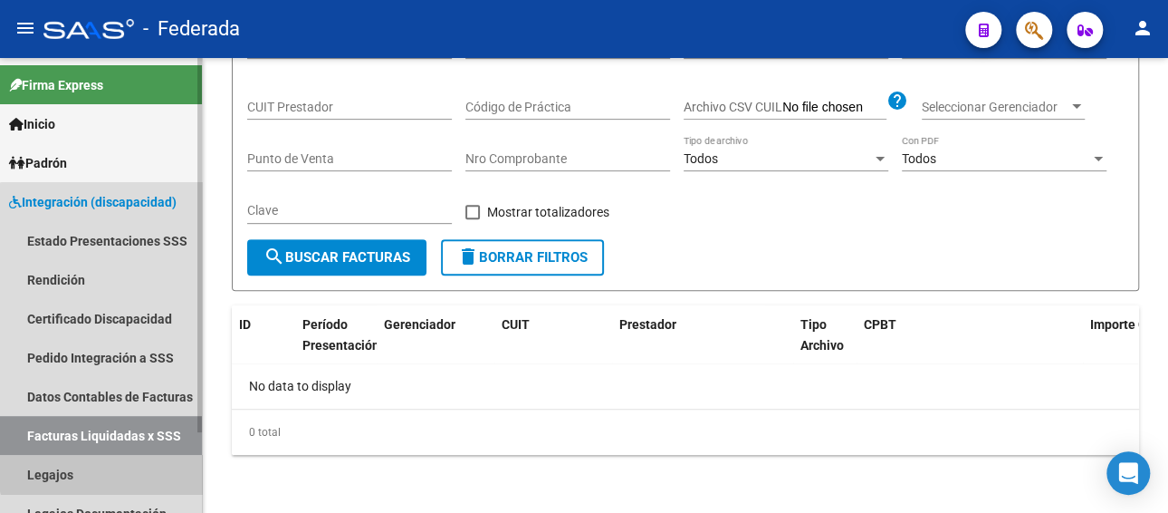
click at [118, 466] on link "Legajos" at bounding box center [101, 474] width 202 height 39
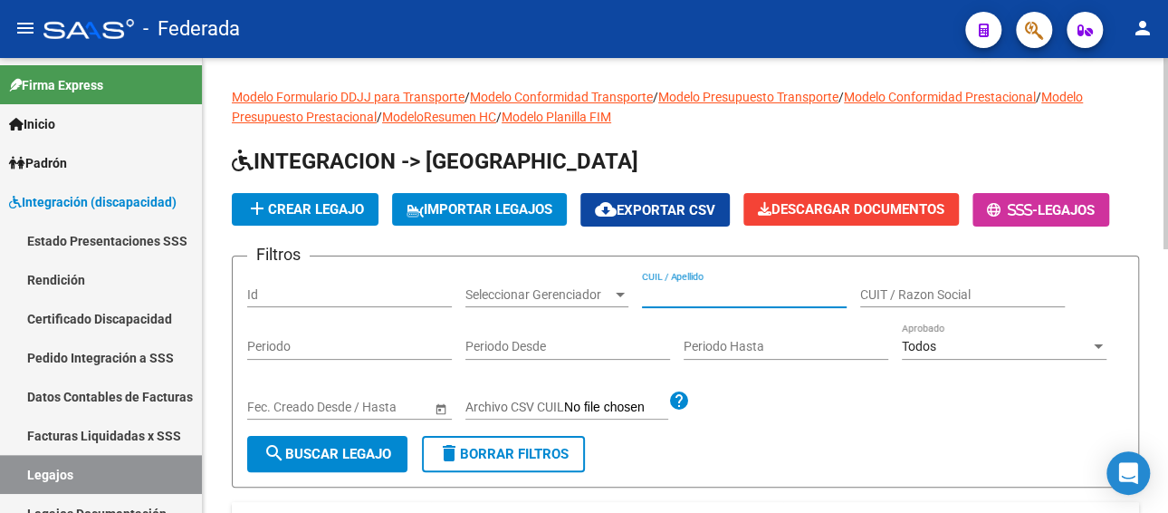
click at [679, 295] on input "CUIL / Apellido" at bounding box center [744, 294] width 205 height 15
paste input "[PERSON_NAME]"
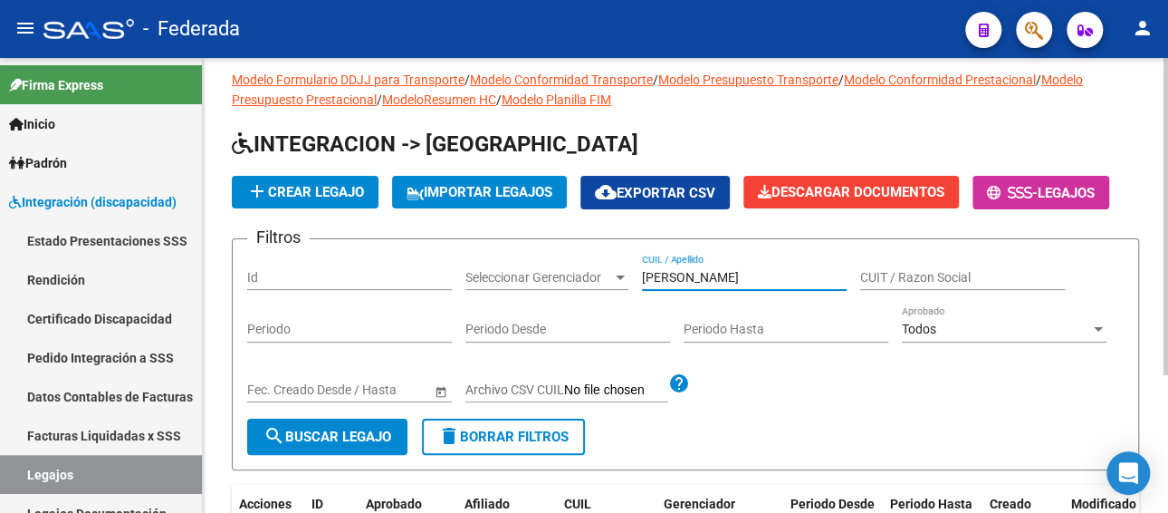
scroll to position [15, 0]
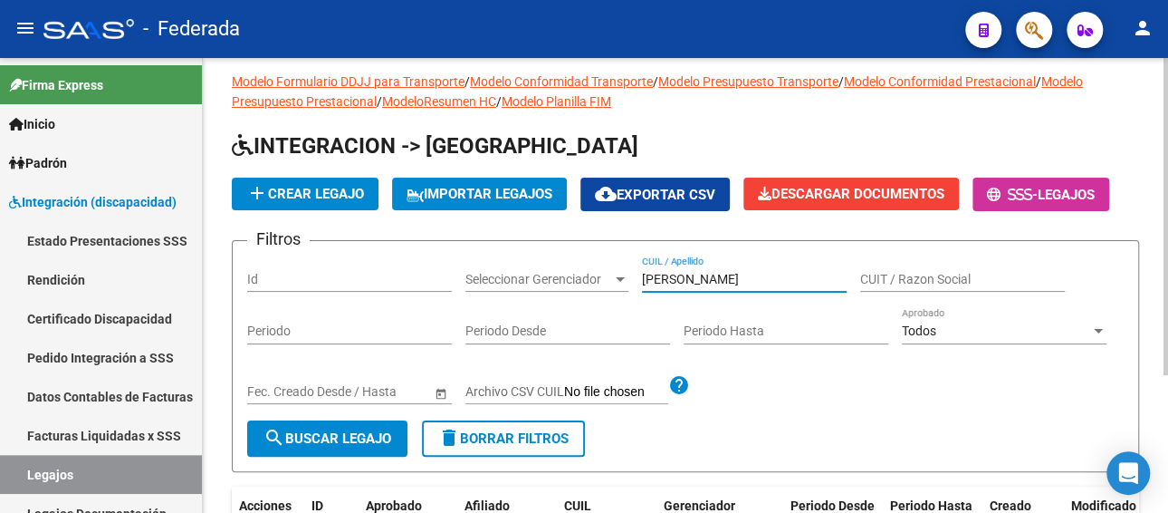
paste input "[PERSON_NAME]"
drag, startPoint x: 671, startPoint y: 278, endPoint x: 616, endPoint y: 265, distance: 56.7
click at [616, 273] on div "Filtros Id Seleccionar Gerenciador Seleccionar Gerenciador [PERSON_NAME] CUIL /…" at bounding box center [685, 337] width 877 height 165
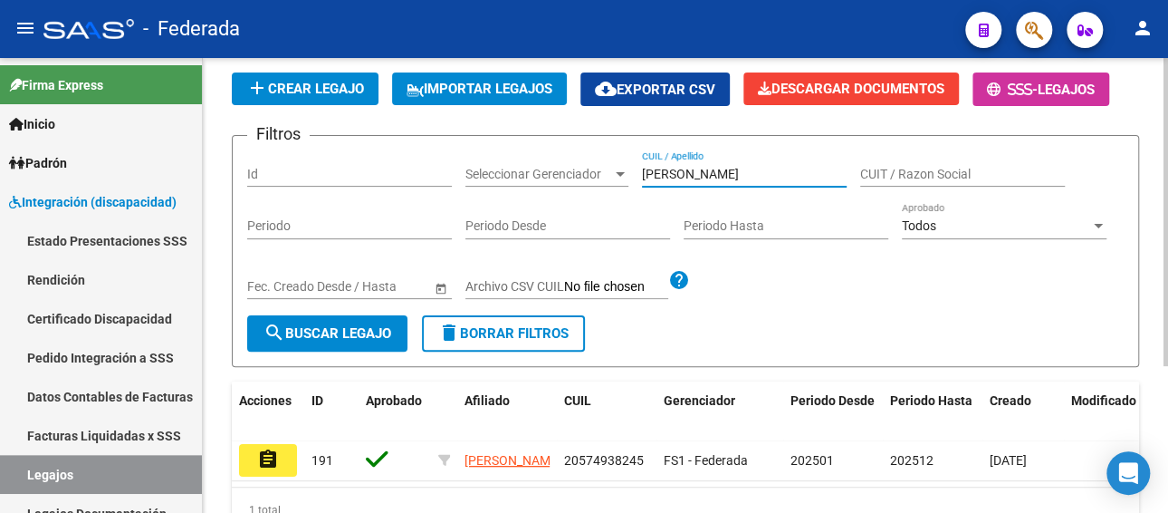
scroll to position [197, 0]
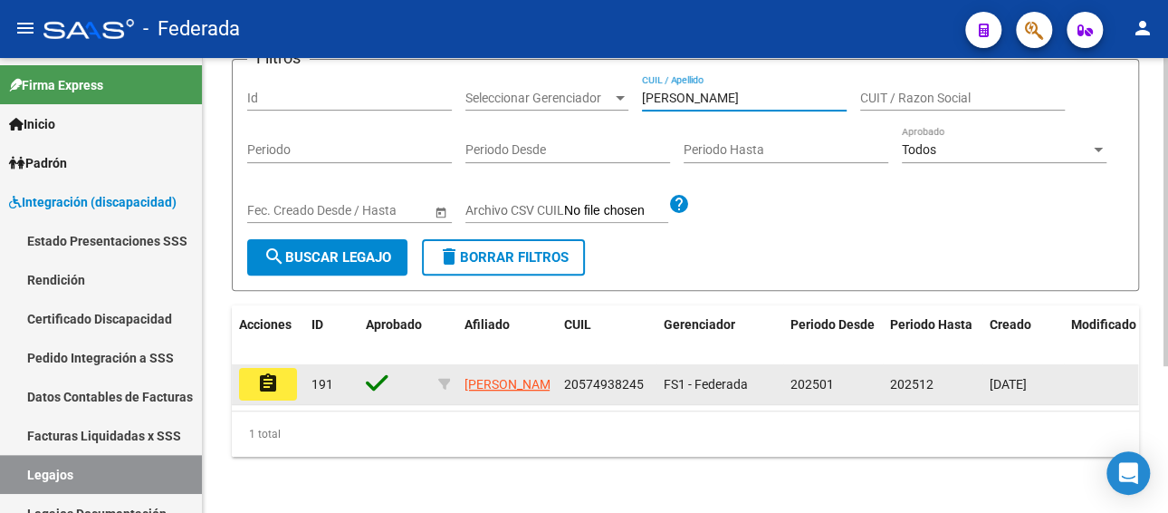
type input "[PERSON_NAME]"
drag, startPoint x: 647, startPoint y: 388, endPoint x: 562, endPoint y: 381, distance: 84.5
click at [564, 381] on div "20574938245" at bounding box center [606, 384] width 85 height 21
copy span "20574938245"
